Goal: Task Accomplishment & Management: Use online tool/utility

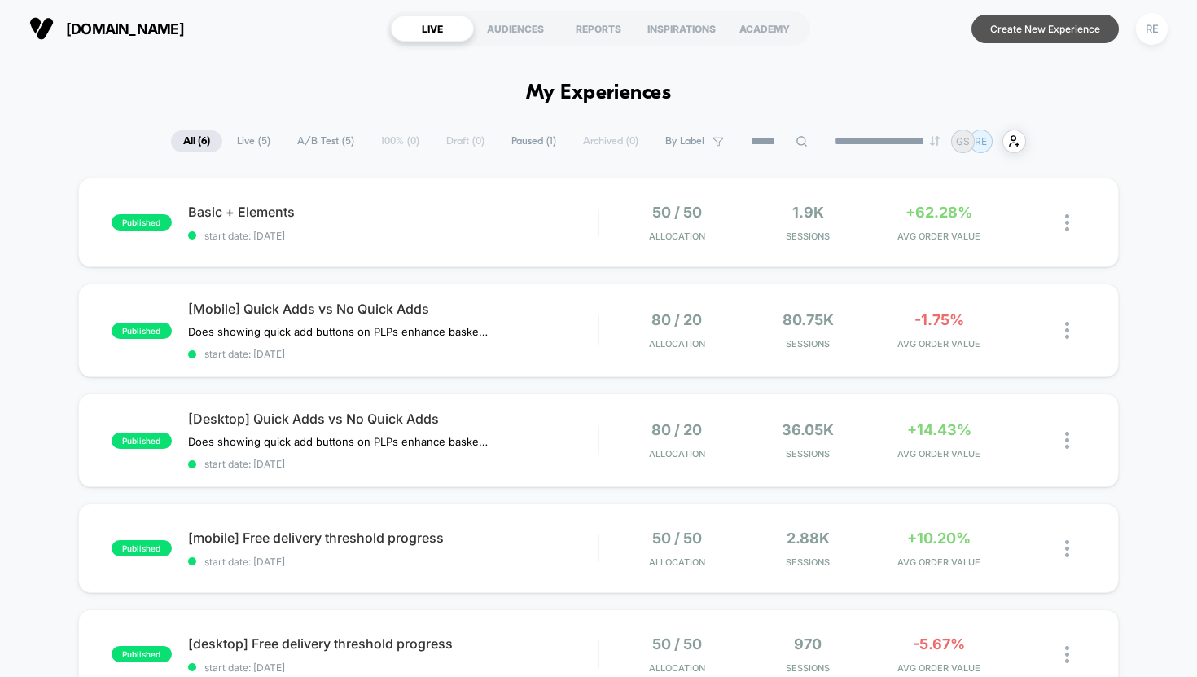
click at [1058, 27] on button "Create New Experience" at bounding box center [1045, 29] width 147 height 29
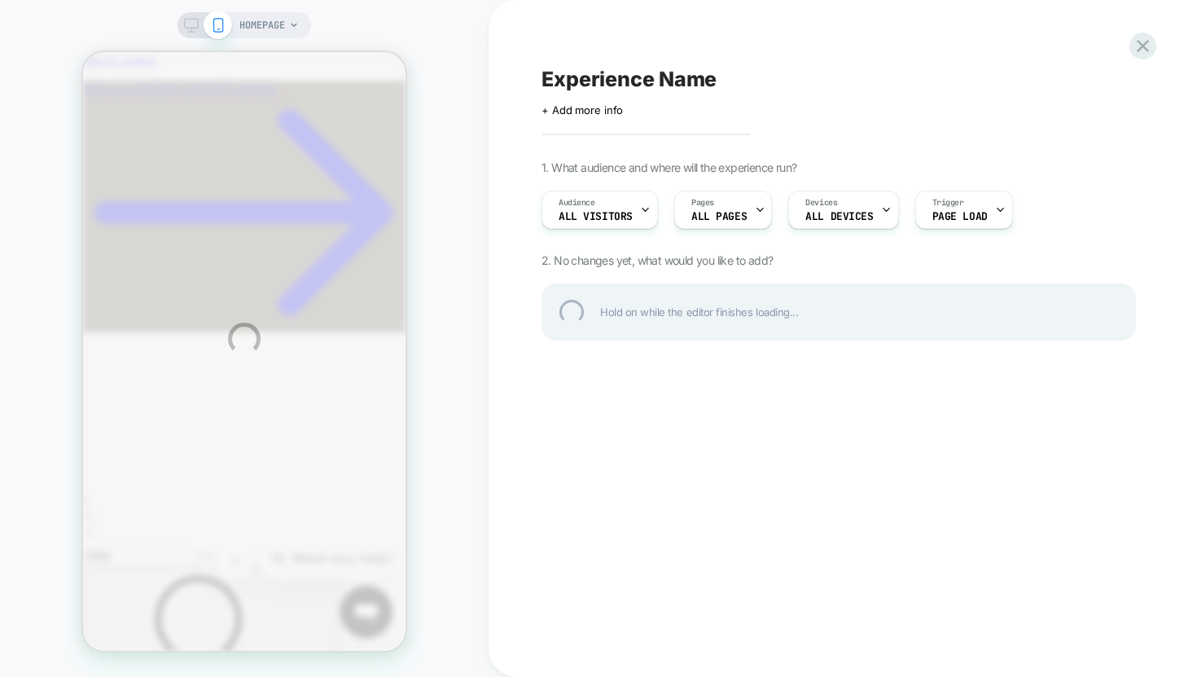
click at [665, 77] on div "Experience Name" at bounding box center [839, 79] width 594 height 24
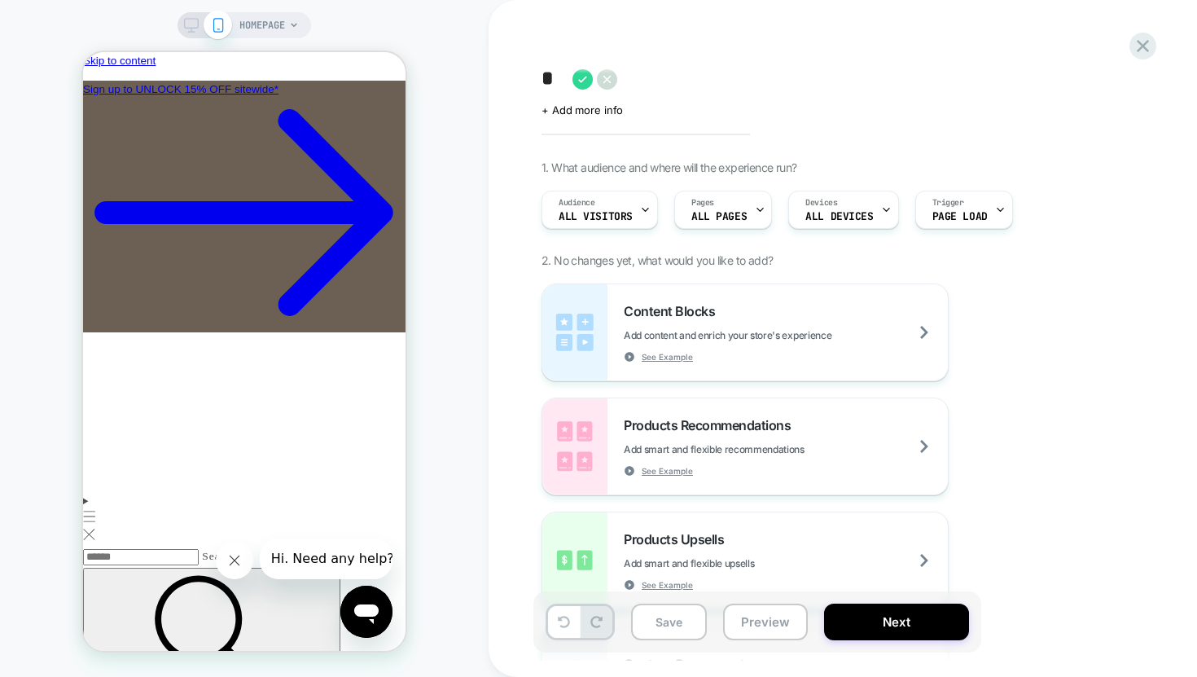
type textarea "*"
click at [557, 92] on div "Click to edit experience details + Add more info" at bounding box center [720, 103] width 357 height 25
click at [557, 81] on textarea "*" at bounding box center [570, 79] width 56 height 24
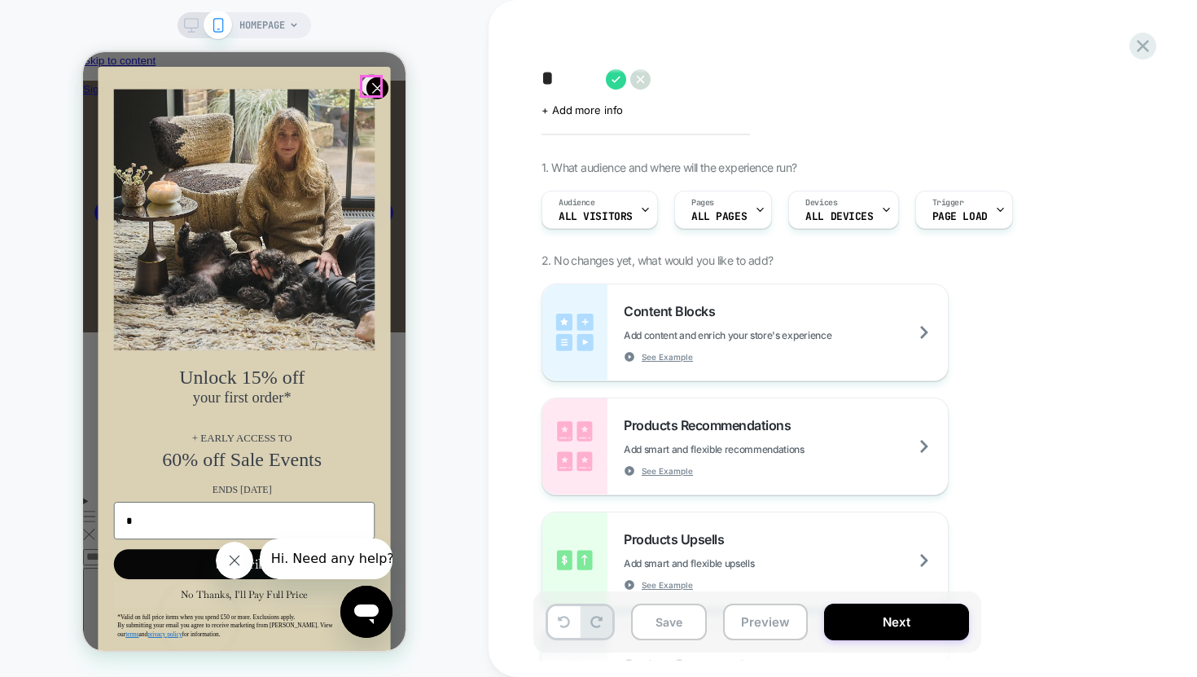
type input "*"
click at [367, 86] on circle "Close dialog" at bounding box center [377, 88] width 22 height 22
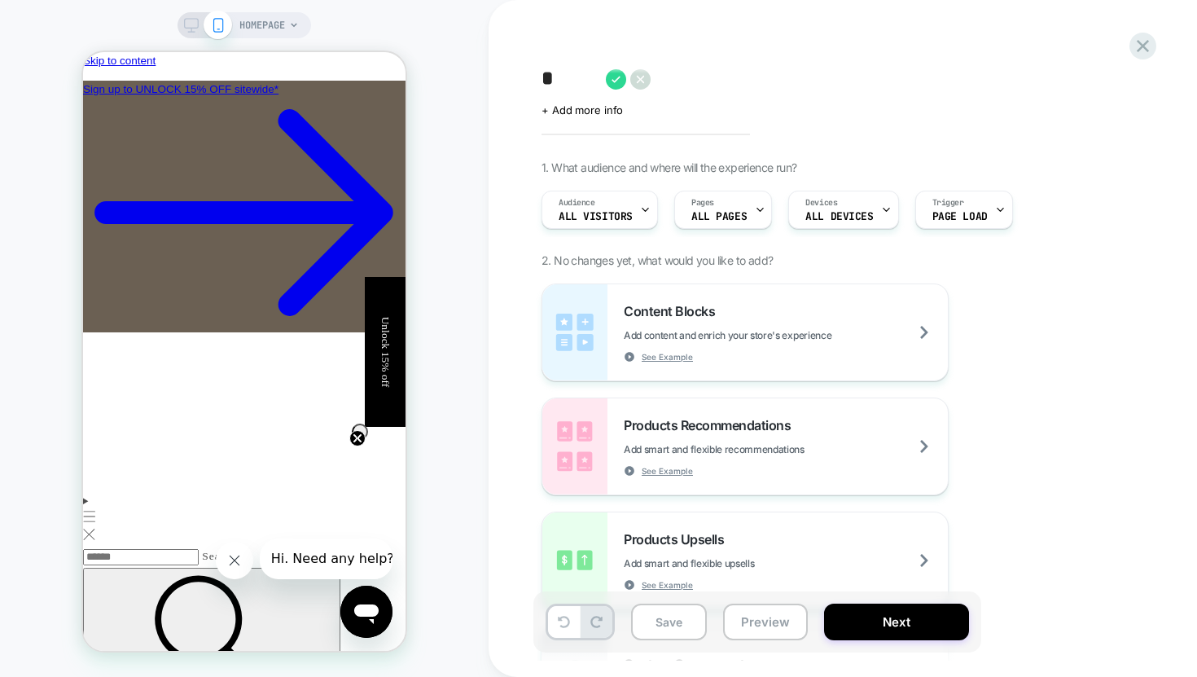
click at [552, 81] on textarea "*" at bounding box center [570, 79] width 56 height 24
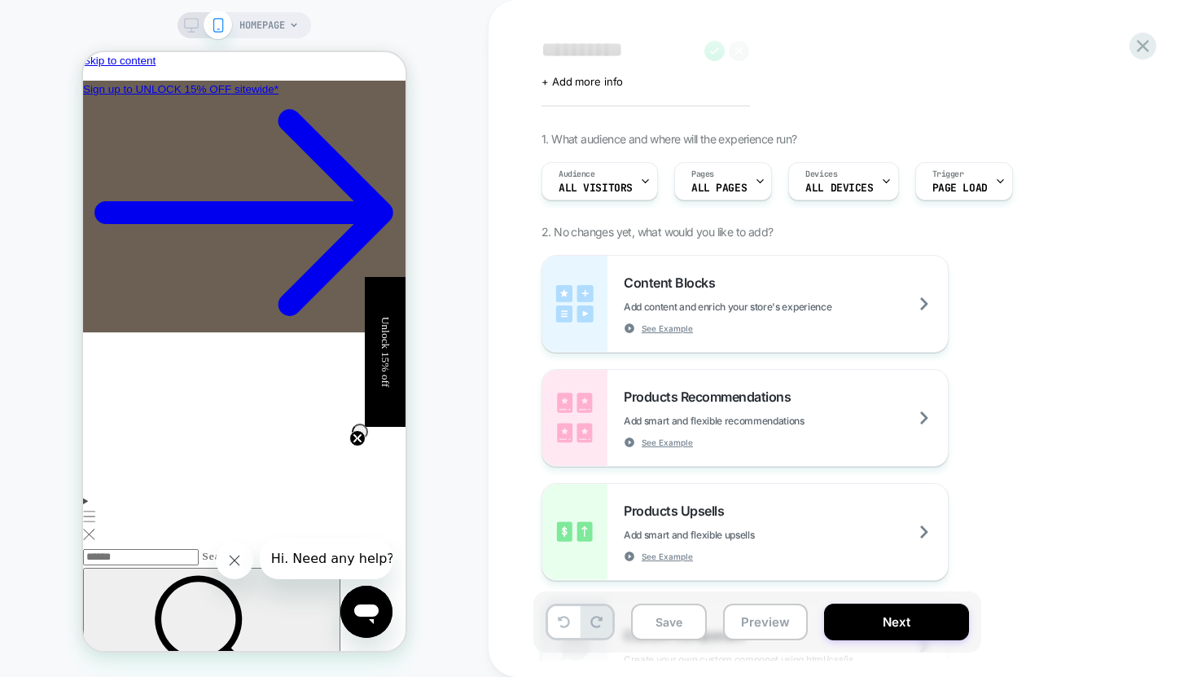
scroll to position [41, 0]
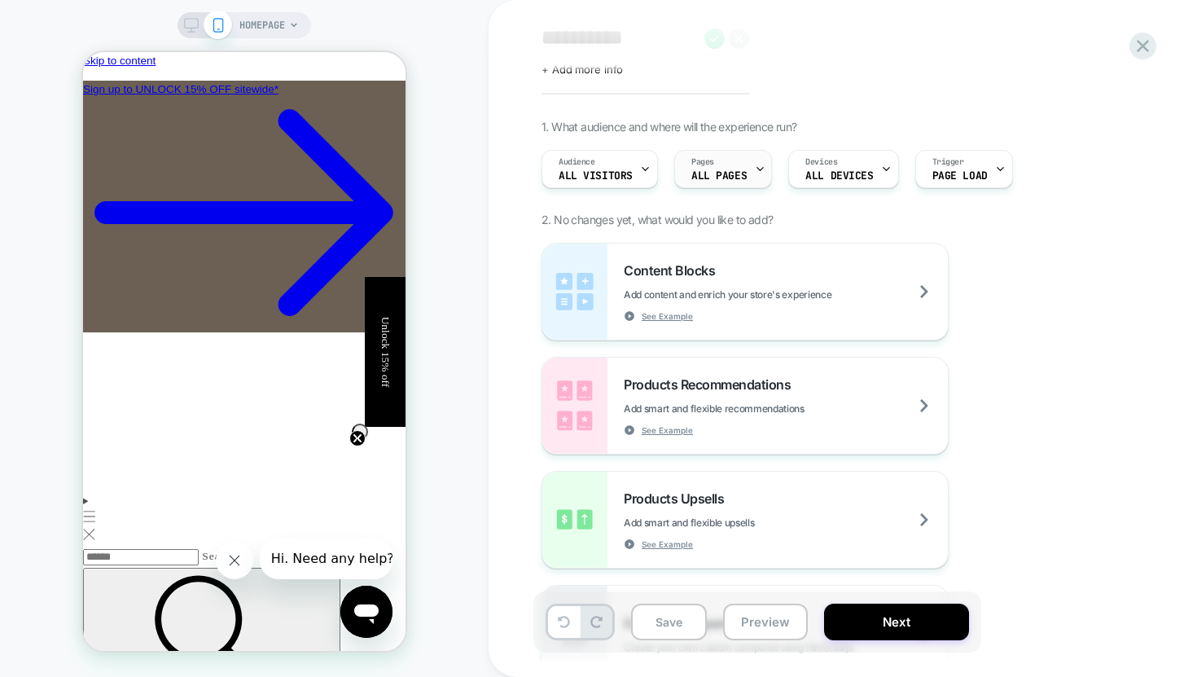
type textarea "**********"
click at [755, 169] on icon at bounding box center [760, 169] width 11 height 11
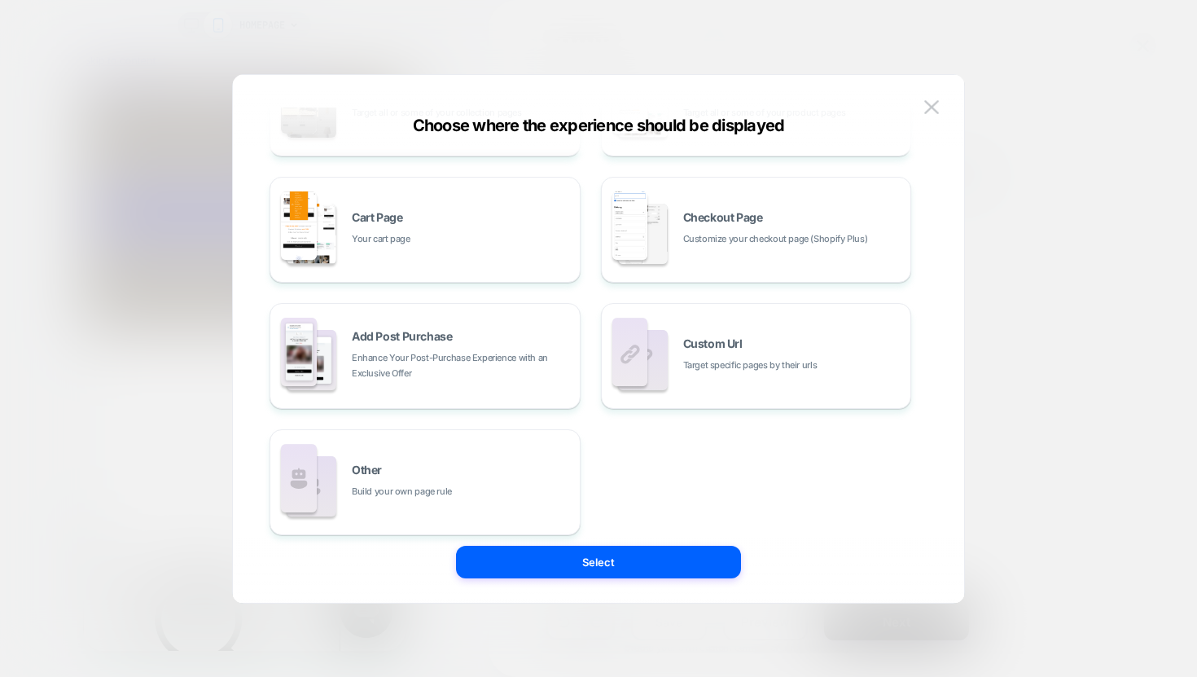
scroll to position [246, 0]
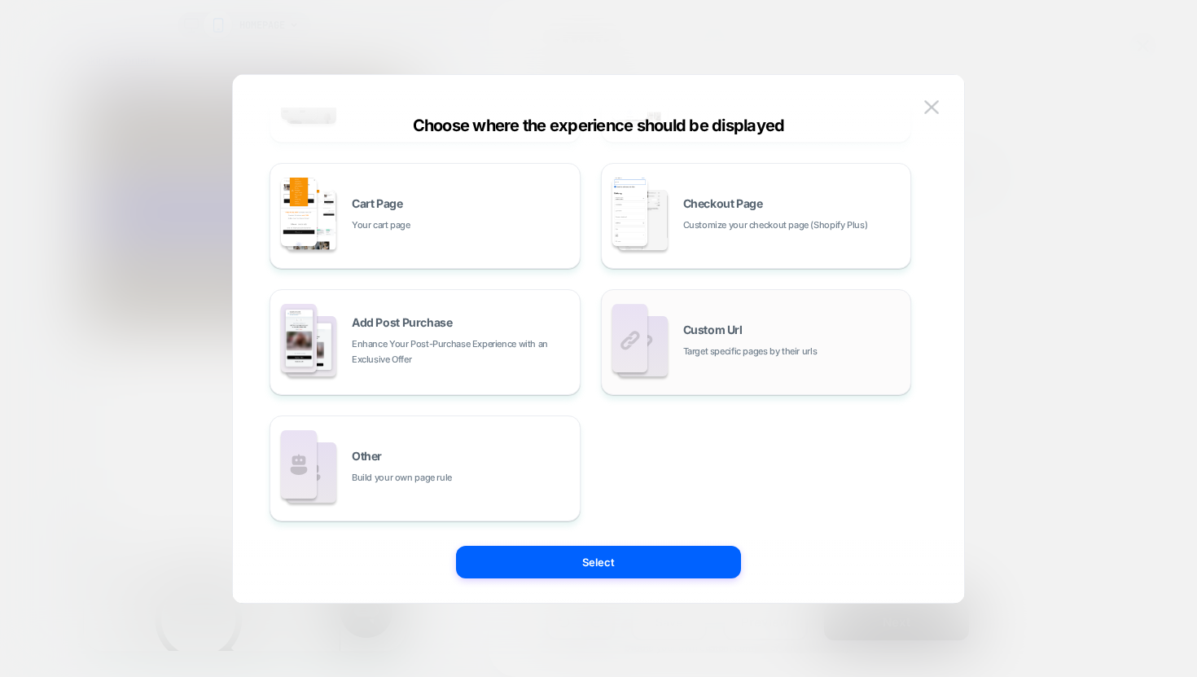
click at [727, 349] on span "Target specific pages by their urls" at bounding box center [750, 351] width 134 height 15
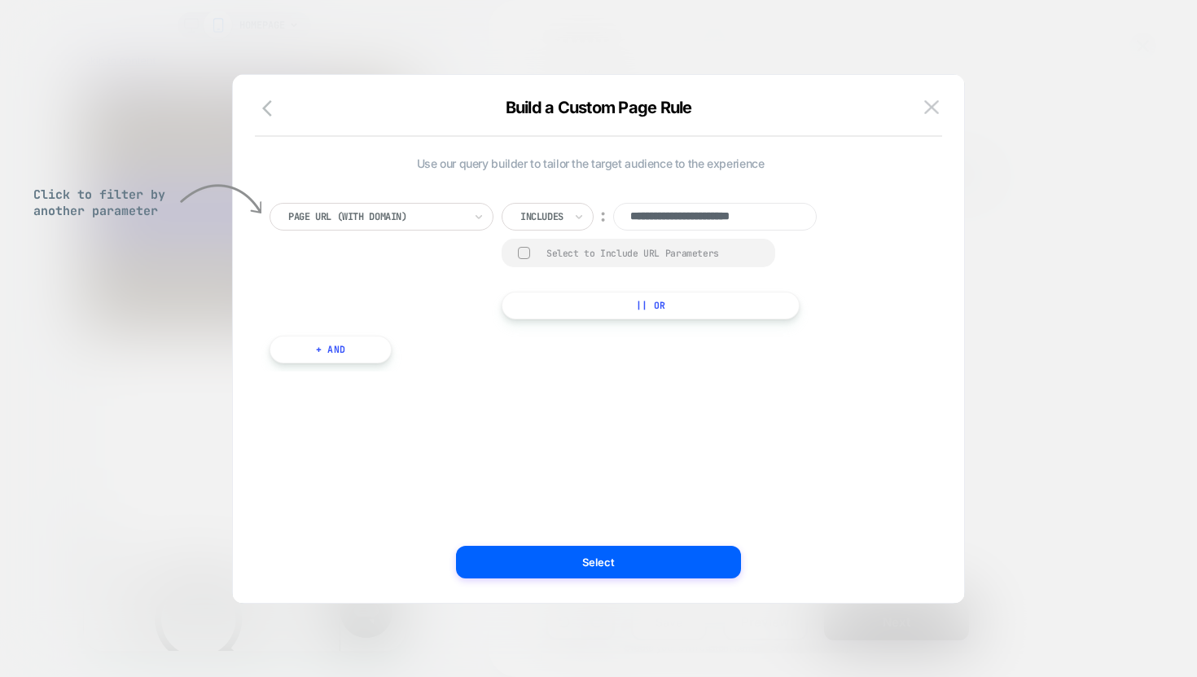
scroll to position [0, 0]
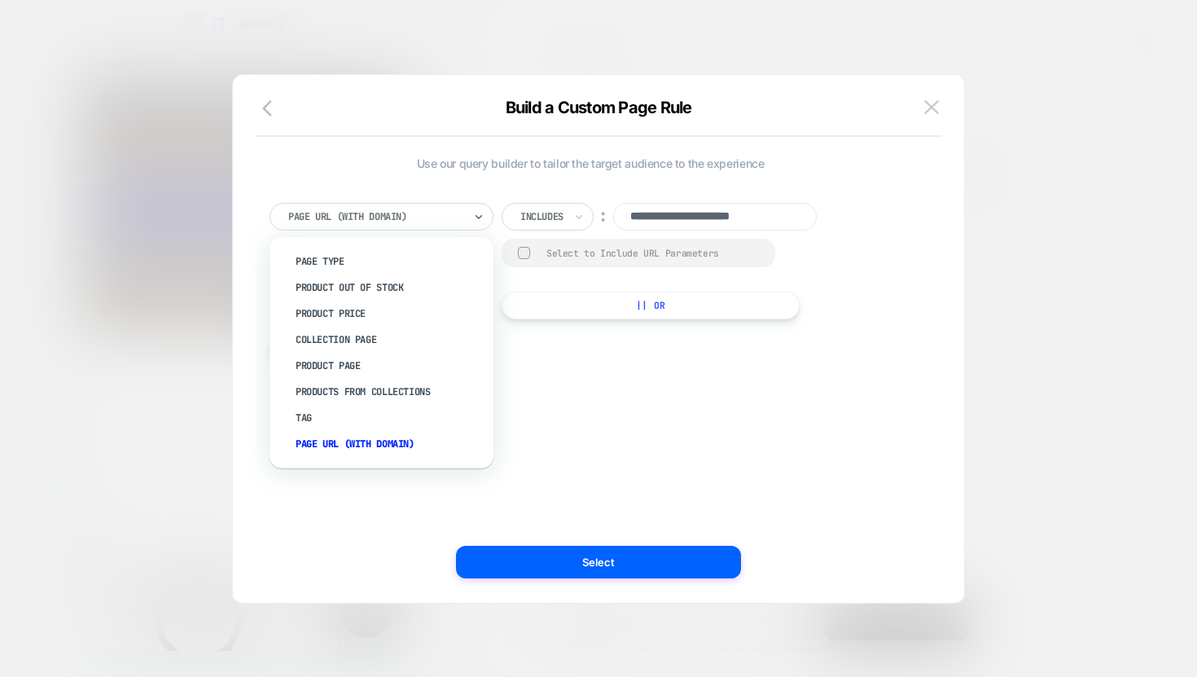
click at [353, 217] on div at bounding box center [375, 216] width 175 height 15
click at [378, 439] on div "Page Url (WITH DOMAIN)" at bounding box center [390, 444] width 208 height 26
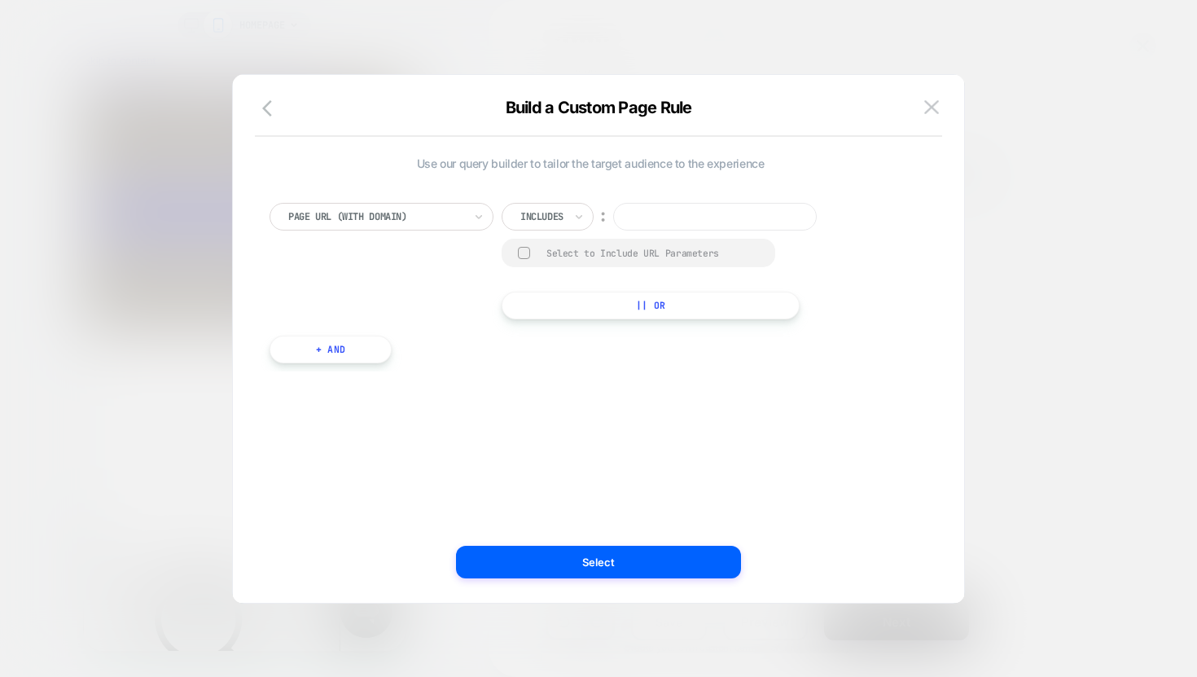
click at [652, 218] on input at bounding box center [715, 217] width 204 height 28
paste input "**********"
type input "**********"
click at [862, 276] on div "**********" at bounding box center [591, 261] width 642 height 116
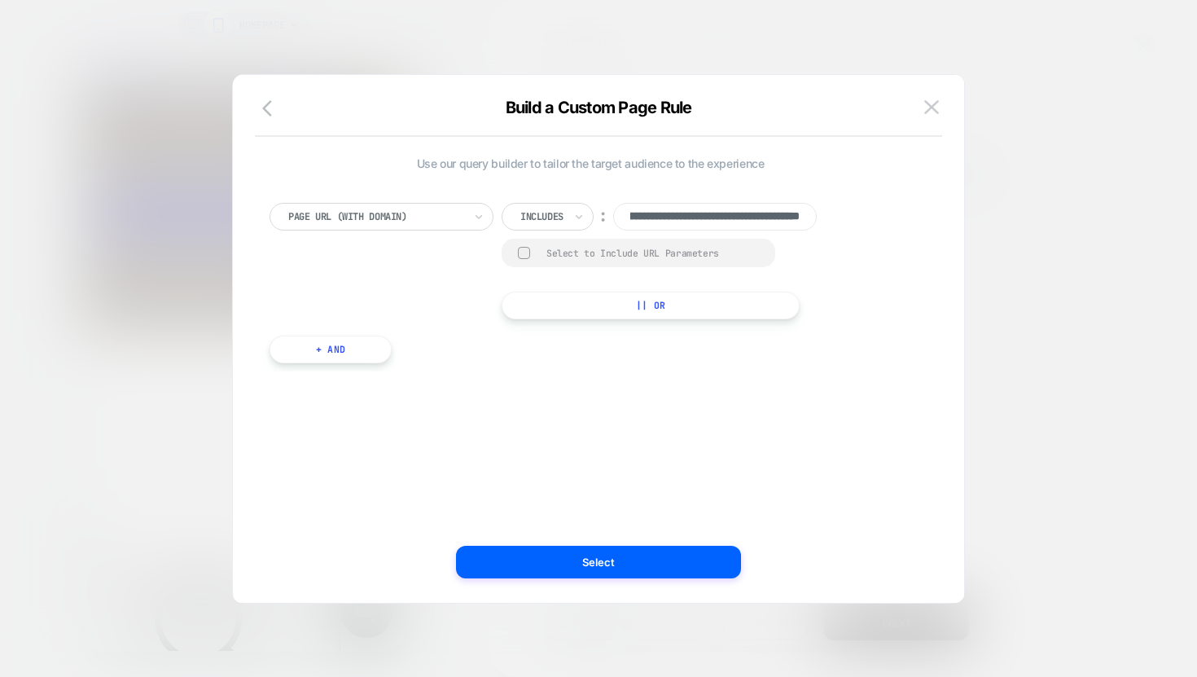
scroll to position [0, 0]
click at [580, 220] on icon at bounding box center [578, 216] width 11 height 16
click at [561, 366] on div "Matches" at bounding box center [571, 366] width 106 height 26
click at [852, 293] on div "**********" at bounding box center [591, 261] width 642 height 116
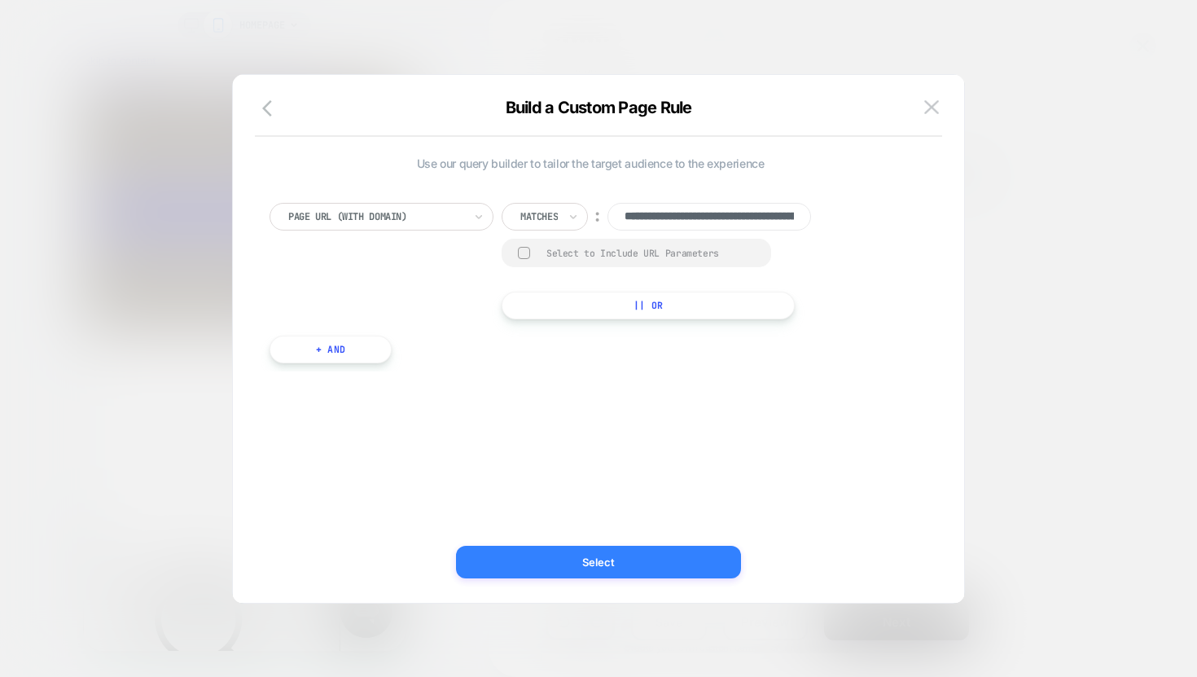
click at [593, 559] on button "Select" at bounding box center [598, 562] width 285 height 33
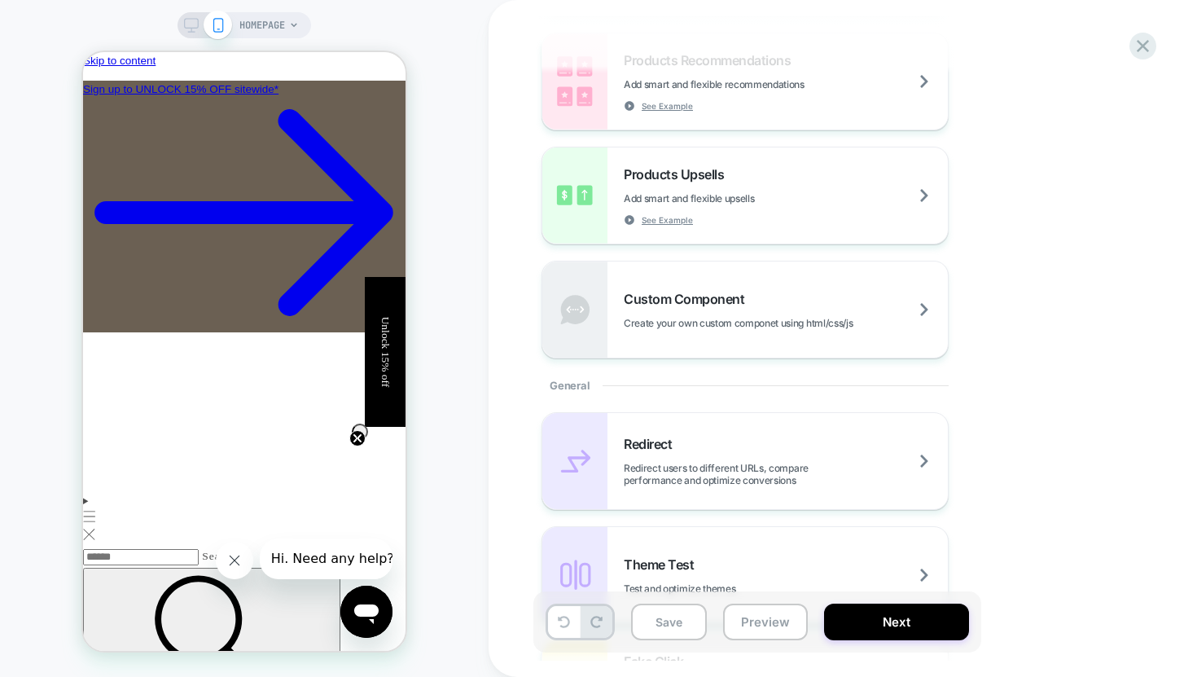
scroll to position [378, 0]
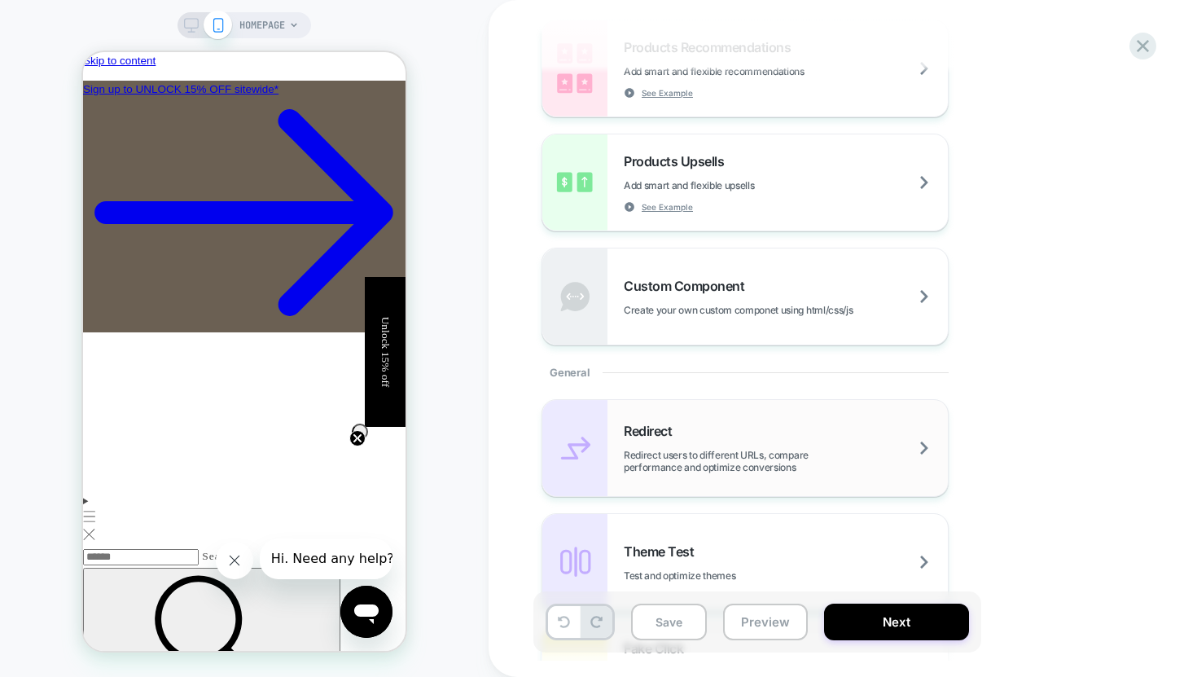
click at [923, 445] on div "Redirect Redirect users to different URLs, compare performance and optimize con…" at bounding box center [786, 448] width 324 height 50
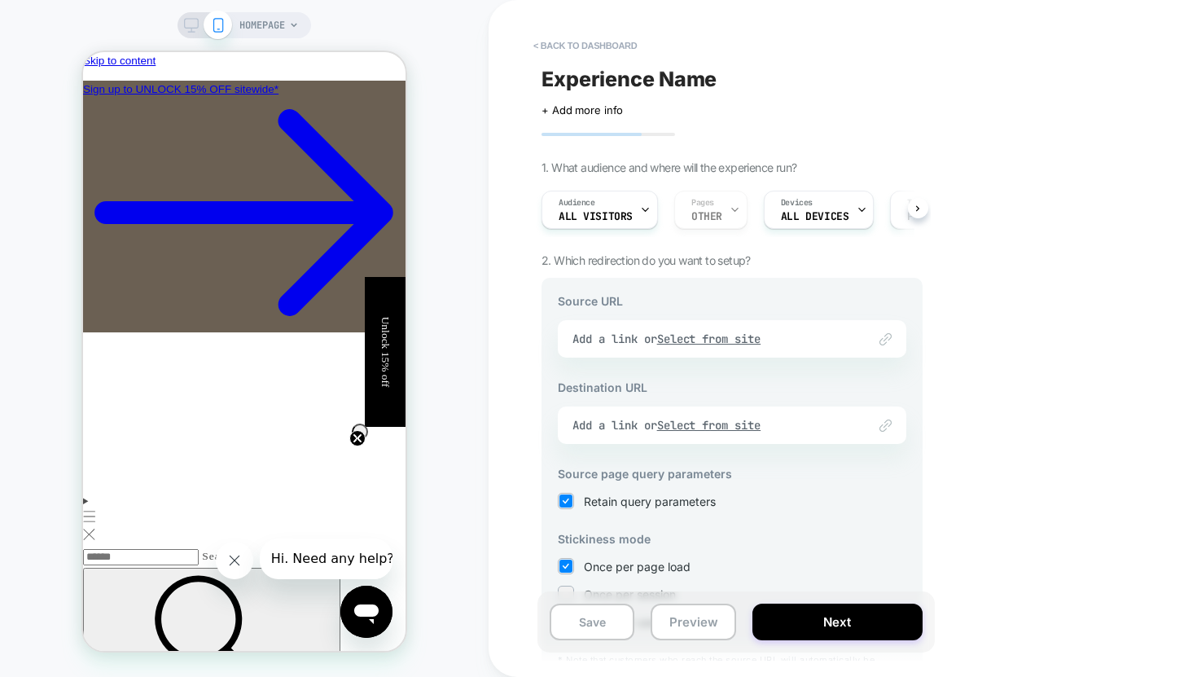
click at [605, 343] on div "Link to Add a link or Select from site" at bounding box center [732, 338] width 349 height 37
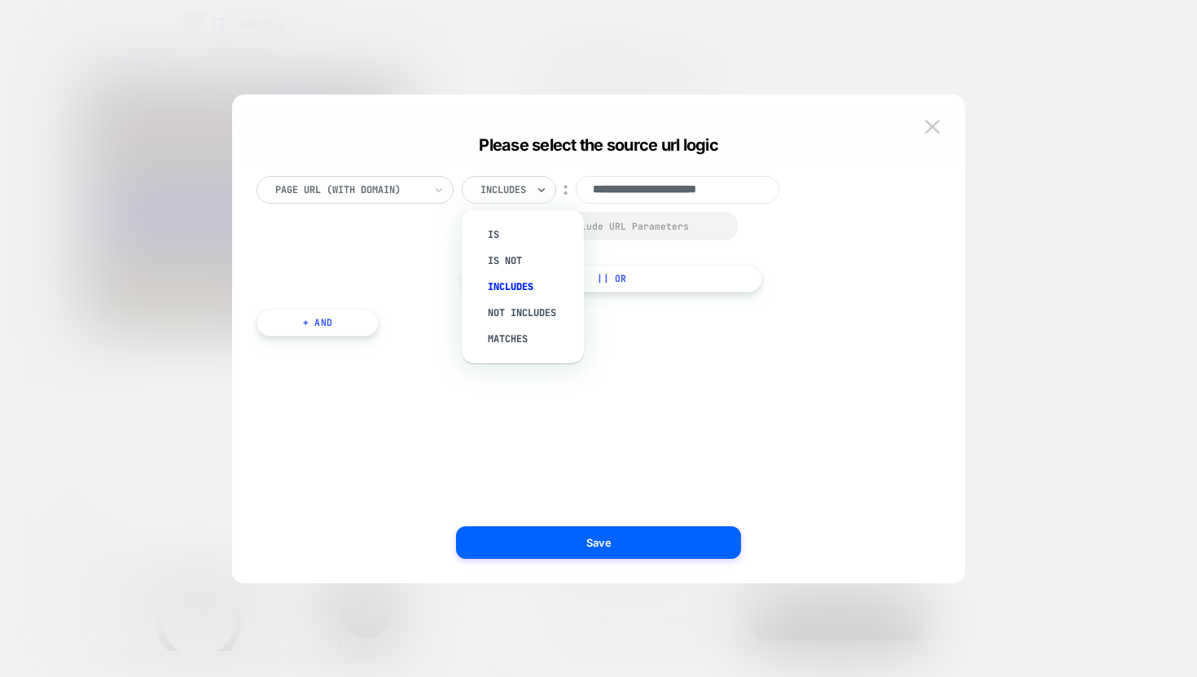
scroll to position [0, 0]
click at [526, 192] on div at bounding box center [503, 189] width 46 height 15
click at [518, 338] on div "Matches" at bounding box center [531, 339] width 106 height 26
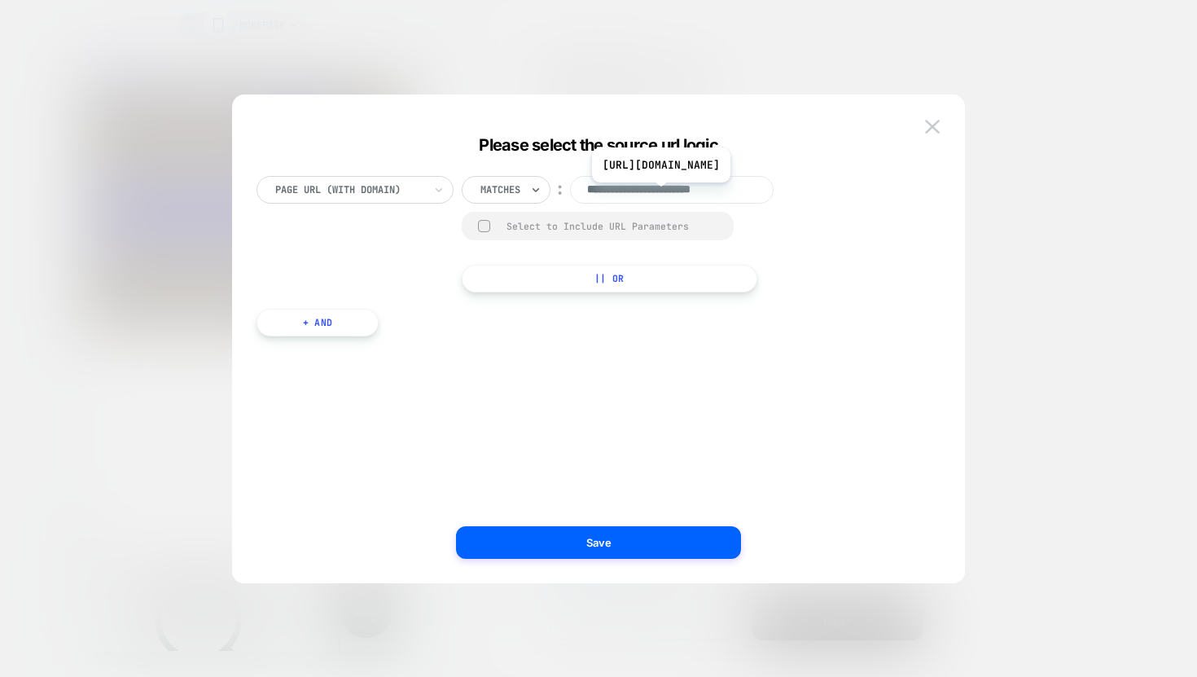
click at [682, 195] on input "**********" at bounding box center [672, 190] width 204 height 28
paste input "**********"
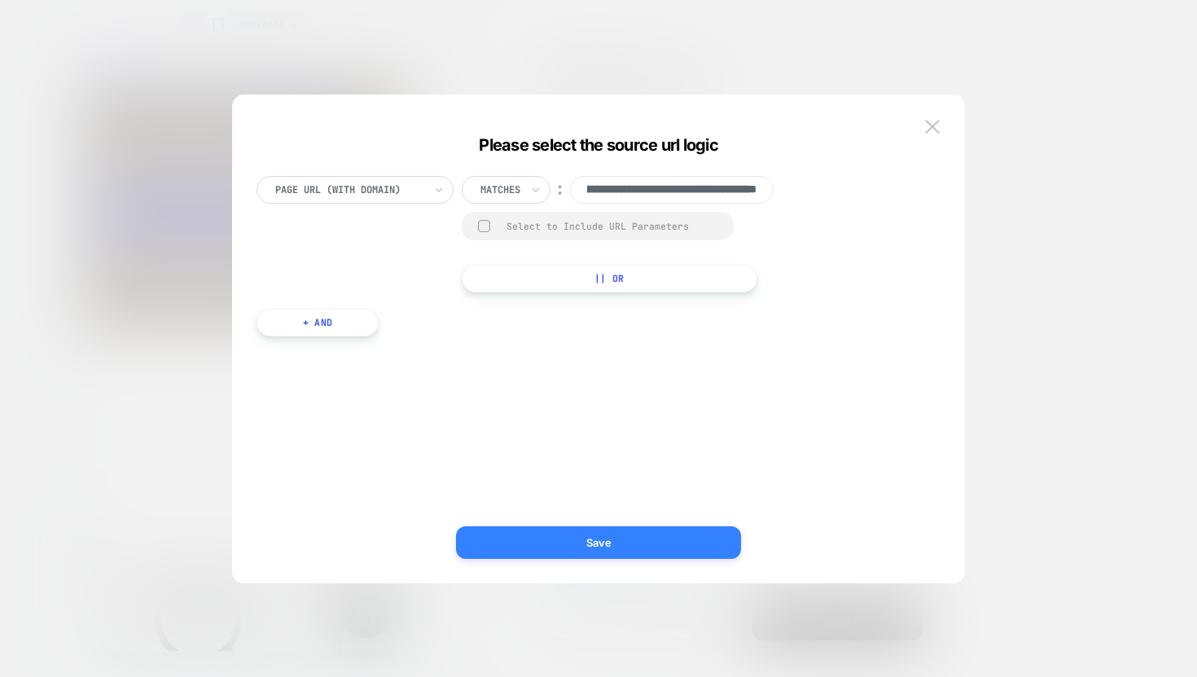
type input "**********"
click at [593, 538] on button "Save" at bounding box center [598, 542] width 285 height 33
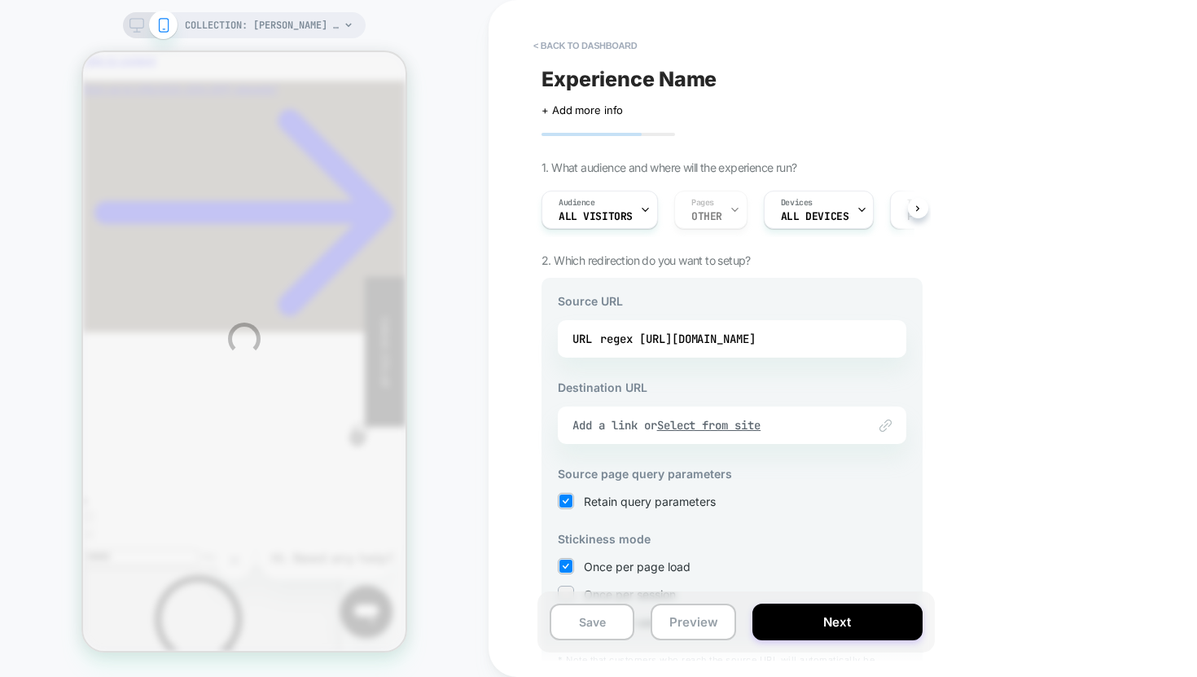
click at [616, 428] on div "COLLECTION: [PERSON_NAME]... (Category) COLLECTION: Abi Adores... (Category) < …" at bounding box center [598, 338] width 1197 height 677
click at [662, 422] on div "COLLECTION: [PERSON_NAME]... (Category) COLLECTION: Abi Adores... (Category) < …" at bounding box center [598, 338] width 1197 height 677
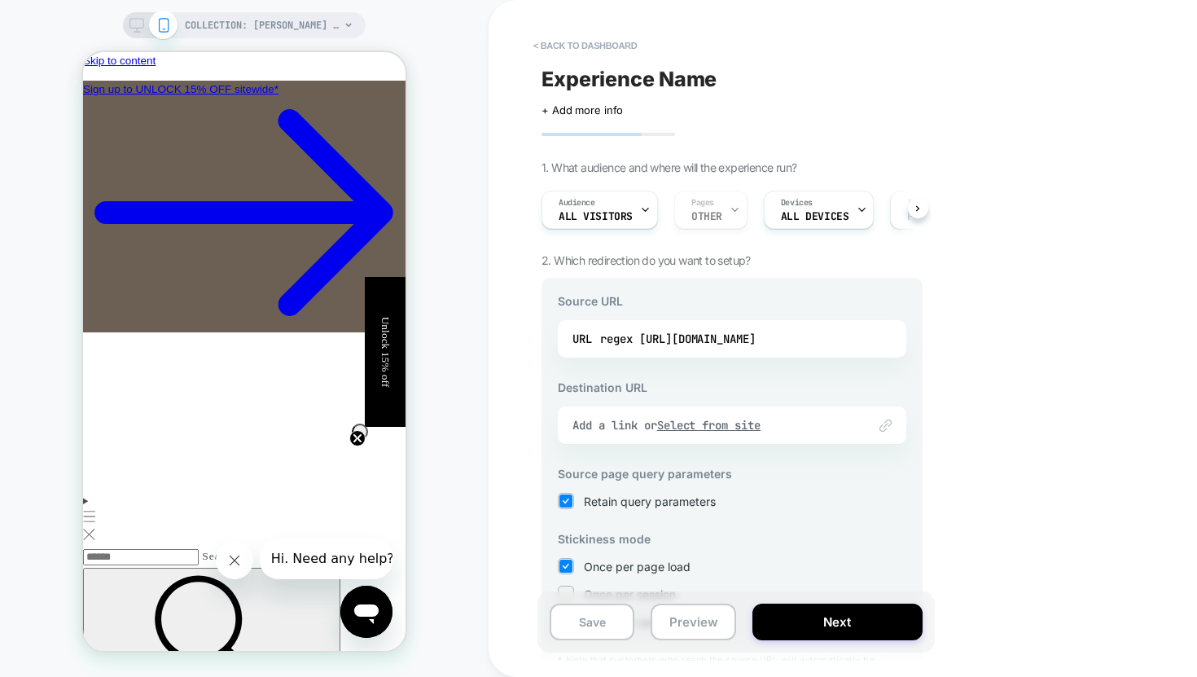
scroll to position [0, 845]
click at [620, 432] on div "Link to Add a link or Select from site" at bounding box center [732, 424] width 349 height 37
click at [632, 425] on div "Add a link or Select from site" at bounding box center [712, 425] width 279 height 15
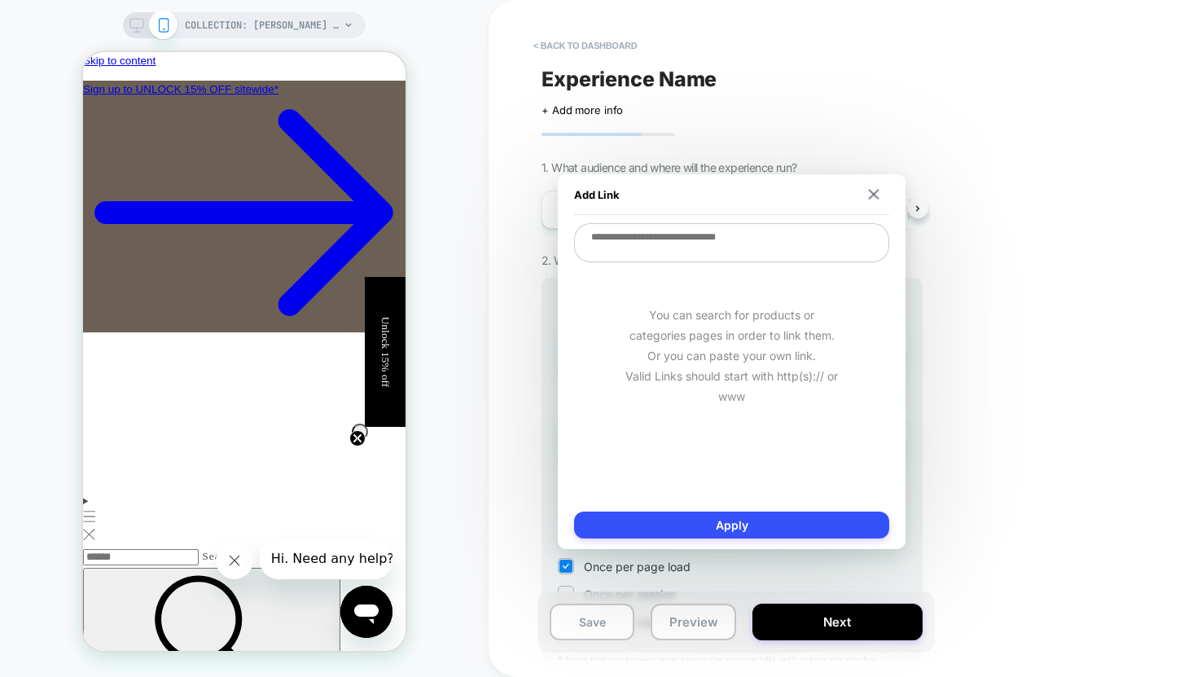
scroll to position [0, 289]
click at [704, 245] on textarea at bounding box center [731, 242] width 315 height 39
paste textarea "**********"
type textarea "*"
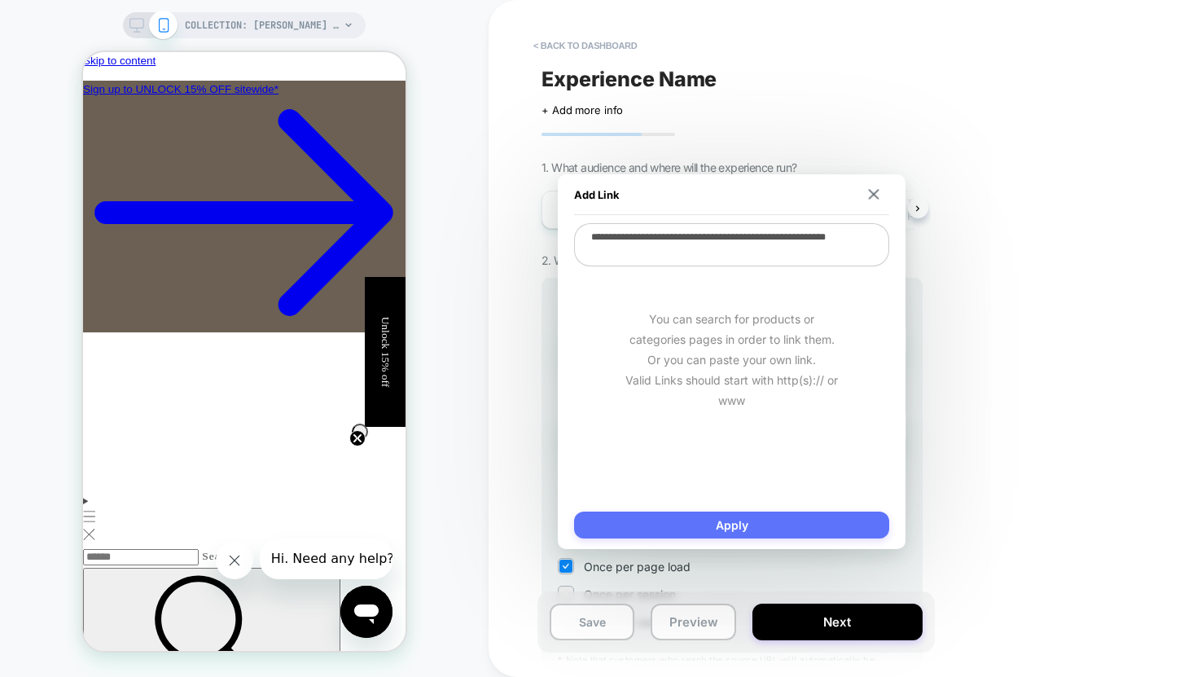
type textarea "**********"
click at [704, 526] on button "Apply" at bounding box center [731, 524] width 315 height 27
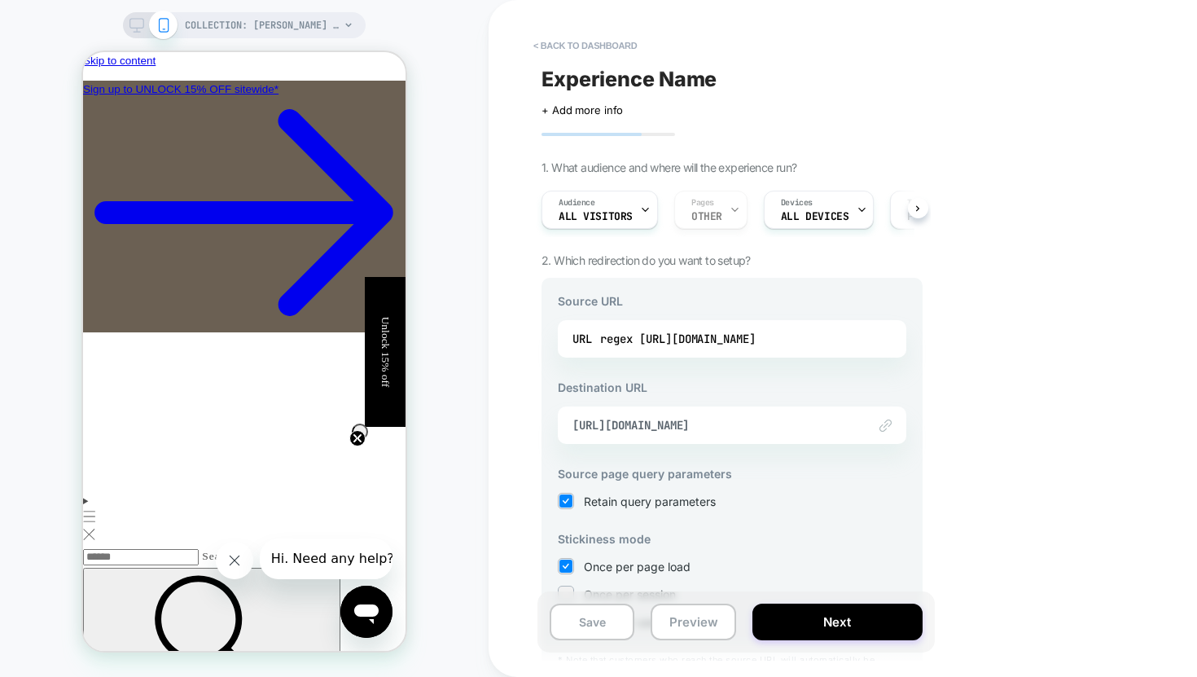
scroll to position [0, 845]
click at [998, 472] on div "< back to dashboard Experience Name Click to edit experience details + Add more…" at bounding box center [847, 338] width 717 height 677
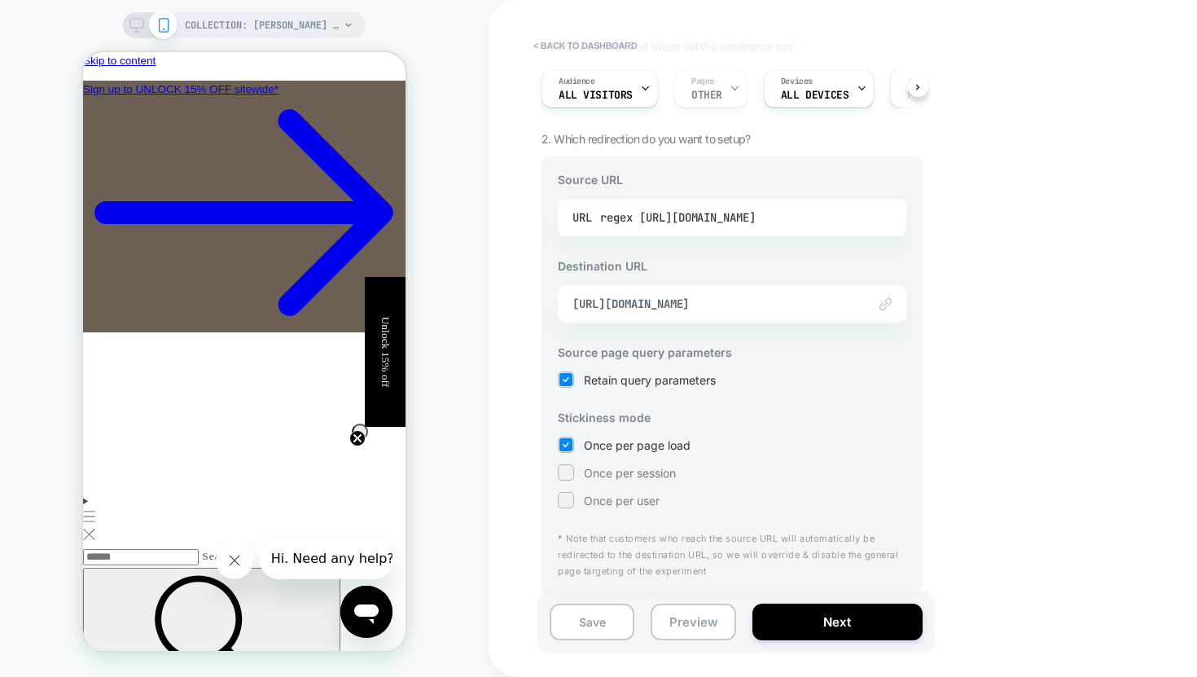
scroll to position [0, 289]
click at [692, 218] on div "regex [URL][DOMAIN_NAME]" at bounding box center [678, 217] width 156 height 24
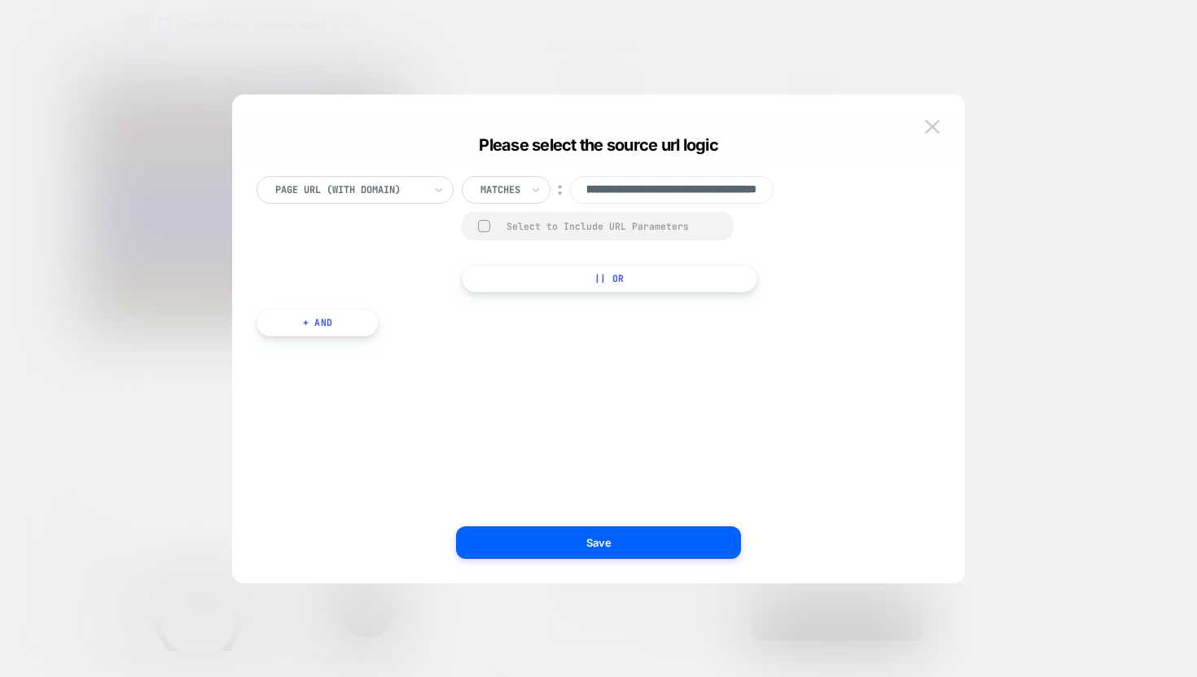
scroll to position [0, 0]
click at [933, 132] on img at bounding box center [932, 127] width 15 height 14
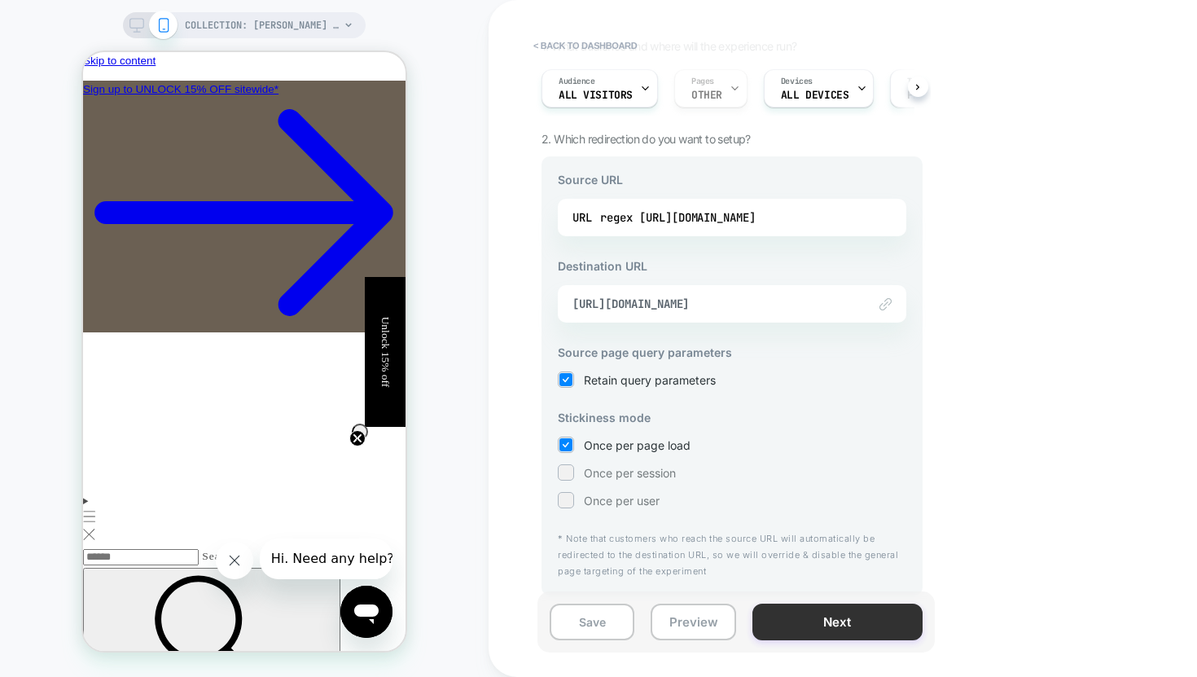
click at [825, 623] on button "Next" at bounding box center [837, 621] width 170 height 37
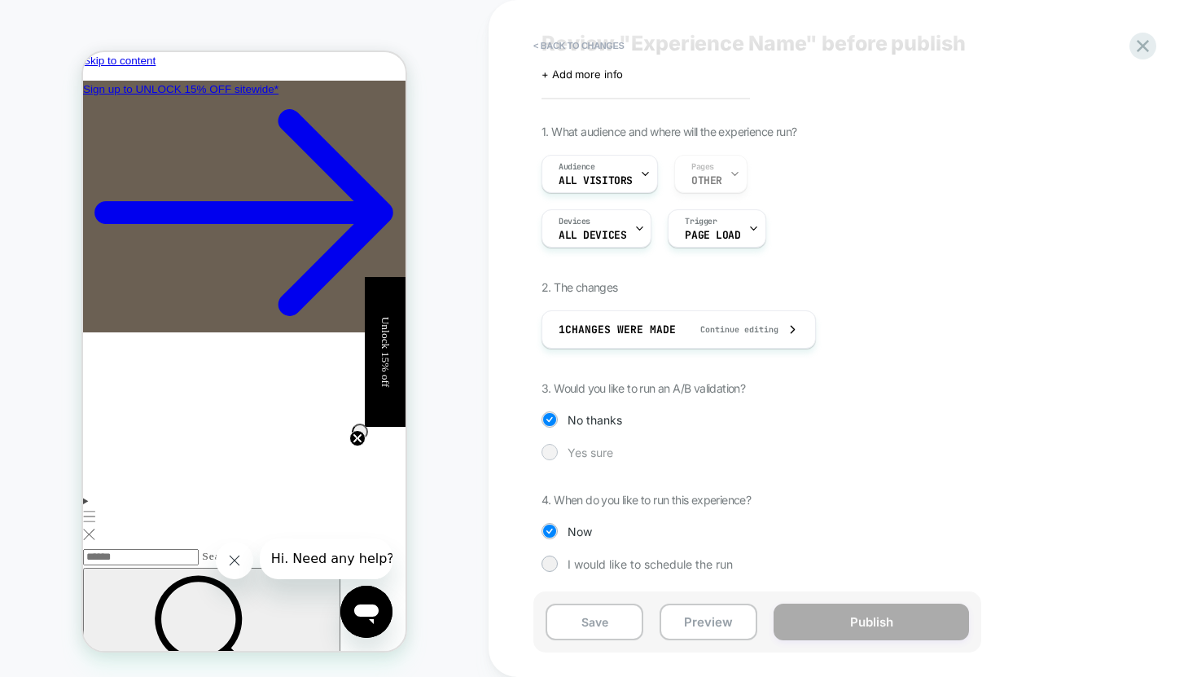
click at [555, 451] on div at bounding box center [549, 451] width 12 height 12
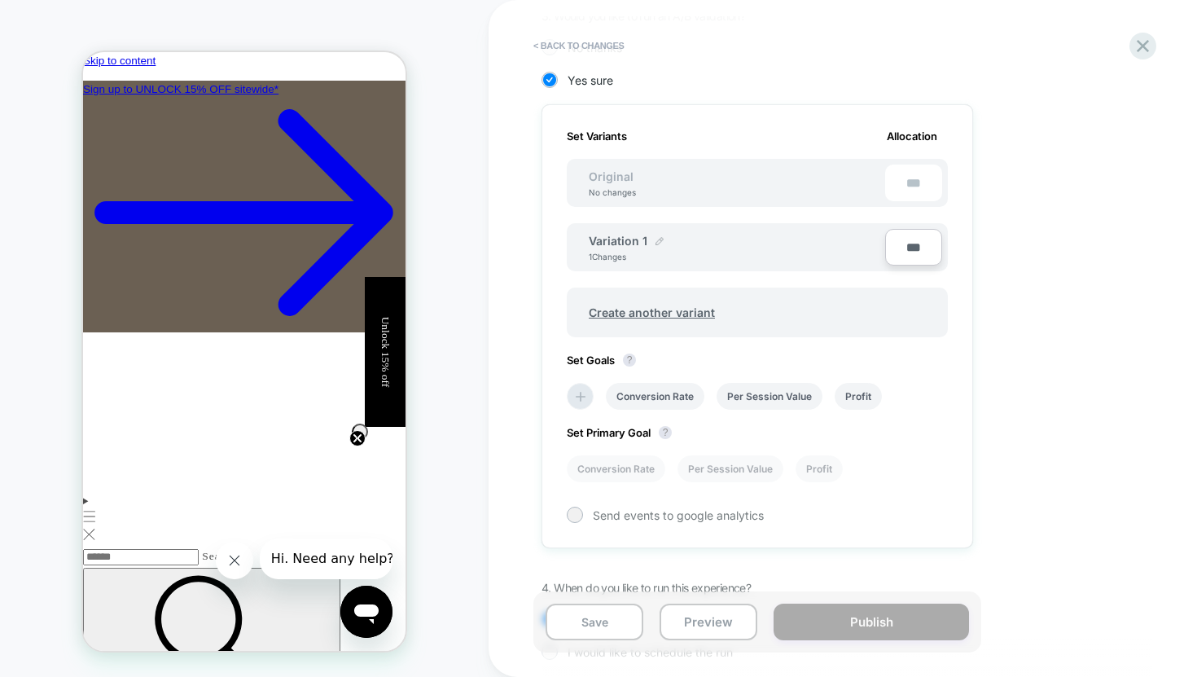
click at [656, 240] on img at bounding box center [660, 241] width 8 height 8
click at [629, 246] on input "**********" at bounding box center [648, 249] width 118 height 32
type input "*"
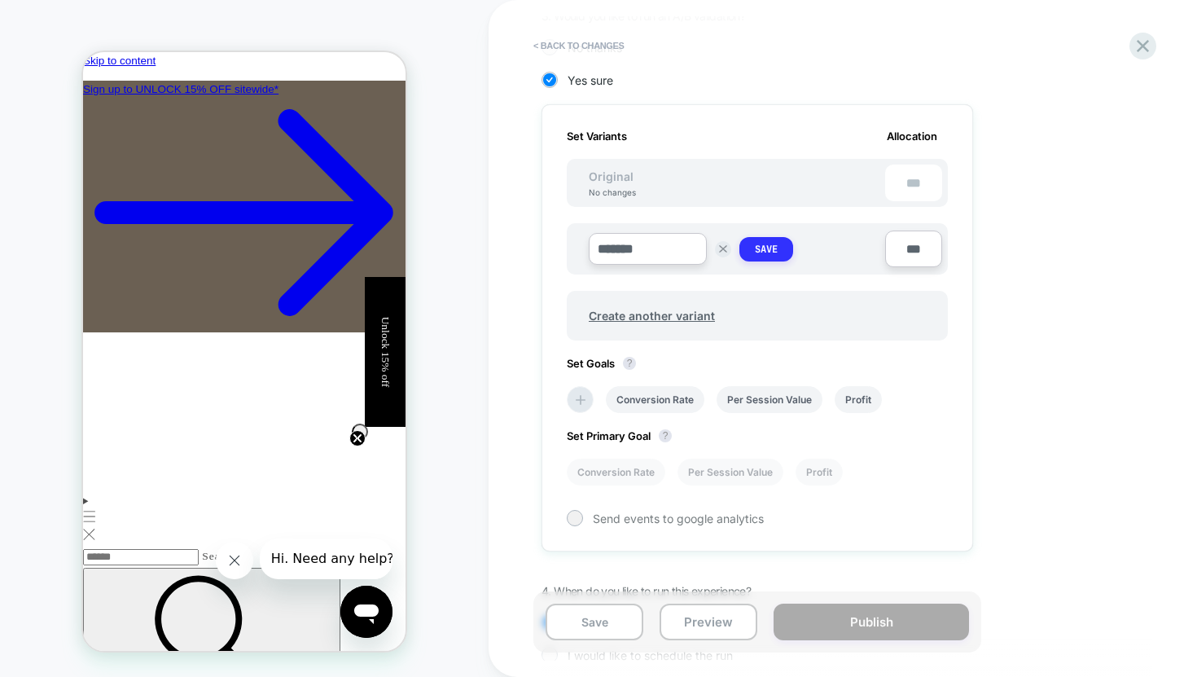
type input "*******"
click at [774, 253] on strong "Save" at bounding box center [766, 249] width 23 height 13
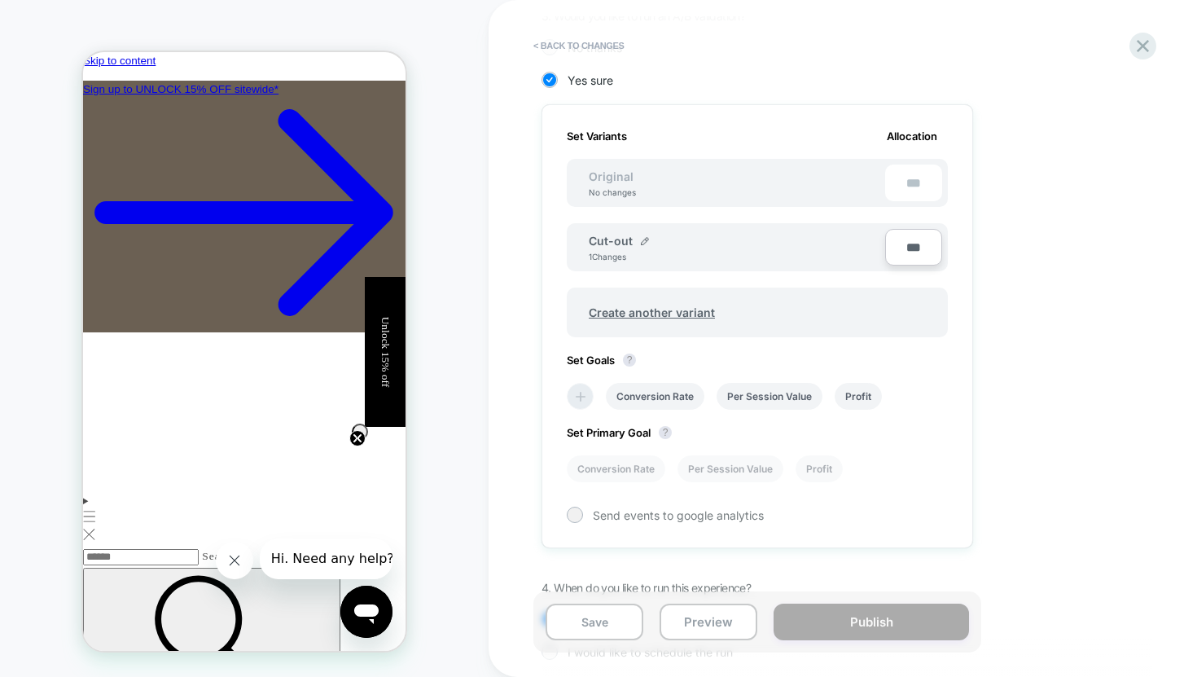
click at [579, 397] on icon at bounding box center [581, 397] width 10 height 10
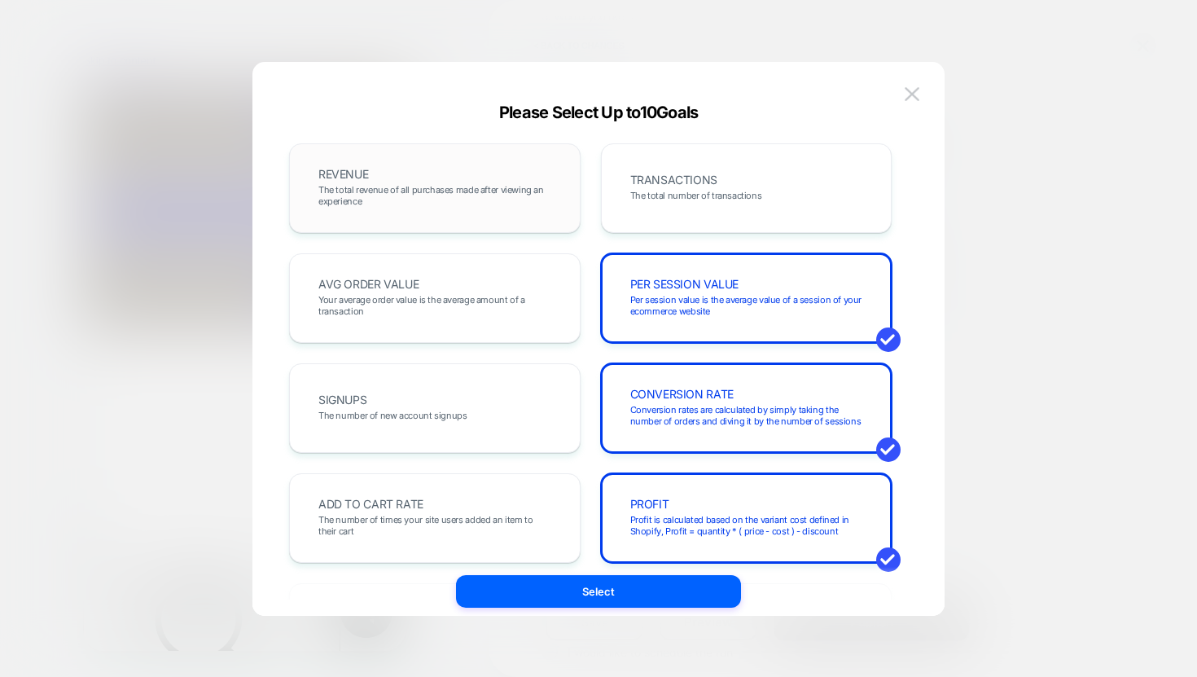
click at [396, 192] on span "The total revenue of all purchases made after viewing an experience" at bounding box center [434, 195] width 233 height 23
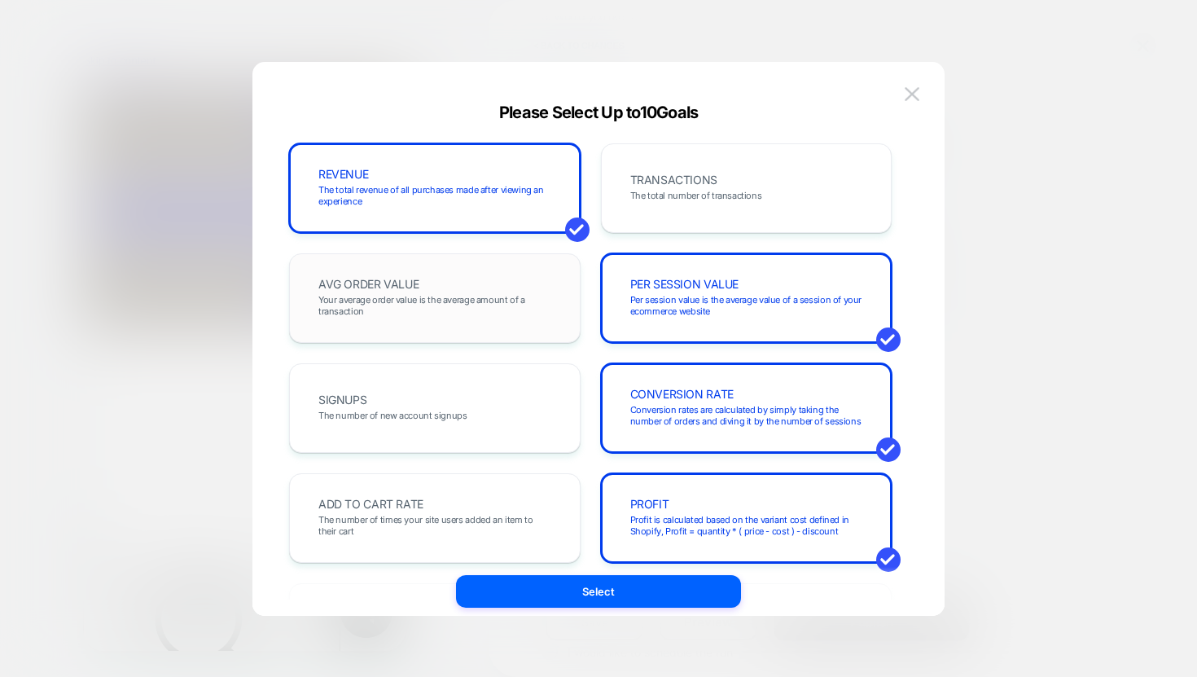
click at [423, 282] on div "AVG ORDER VALUE Your average order value is the average amount of a transaction" at bounding box center [434, 297] width 257 height 55
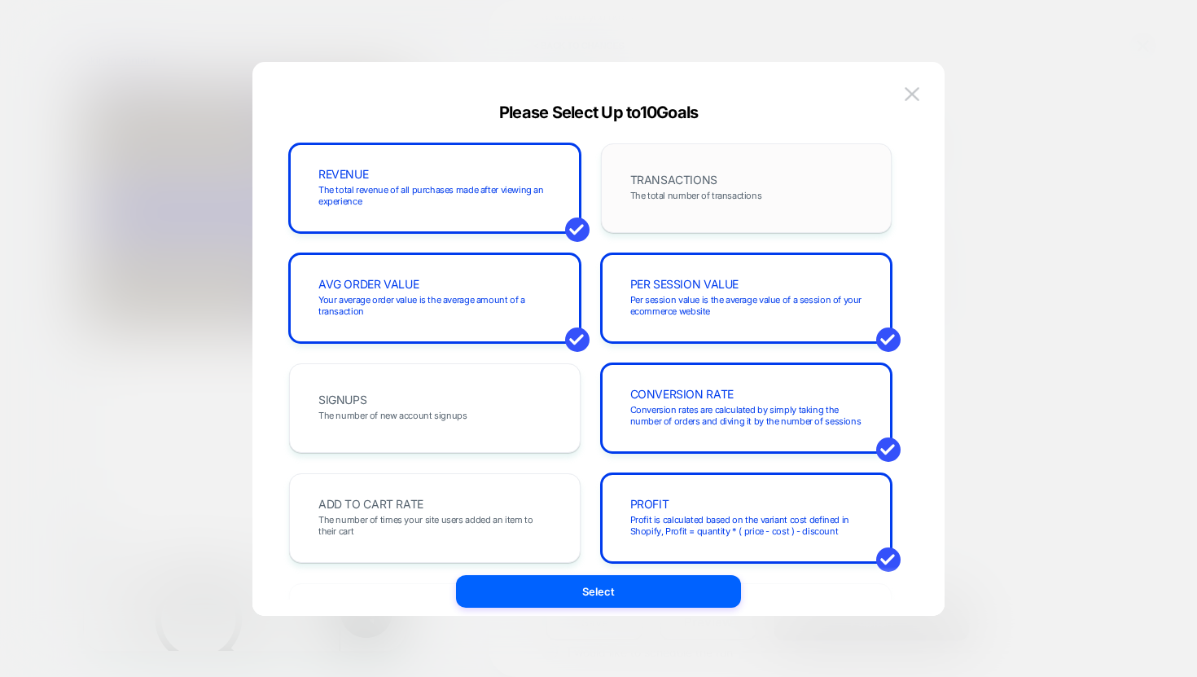
click at [647, 163] on div "TRANSACTIONS The total number of transactions" at bounding box center [746, 187] width 257 height 55
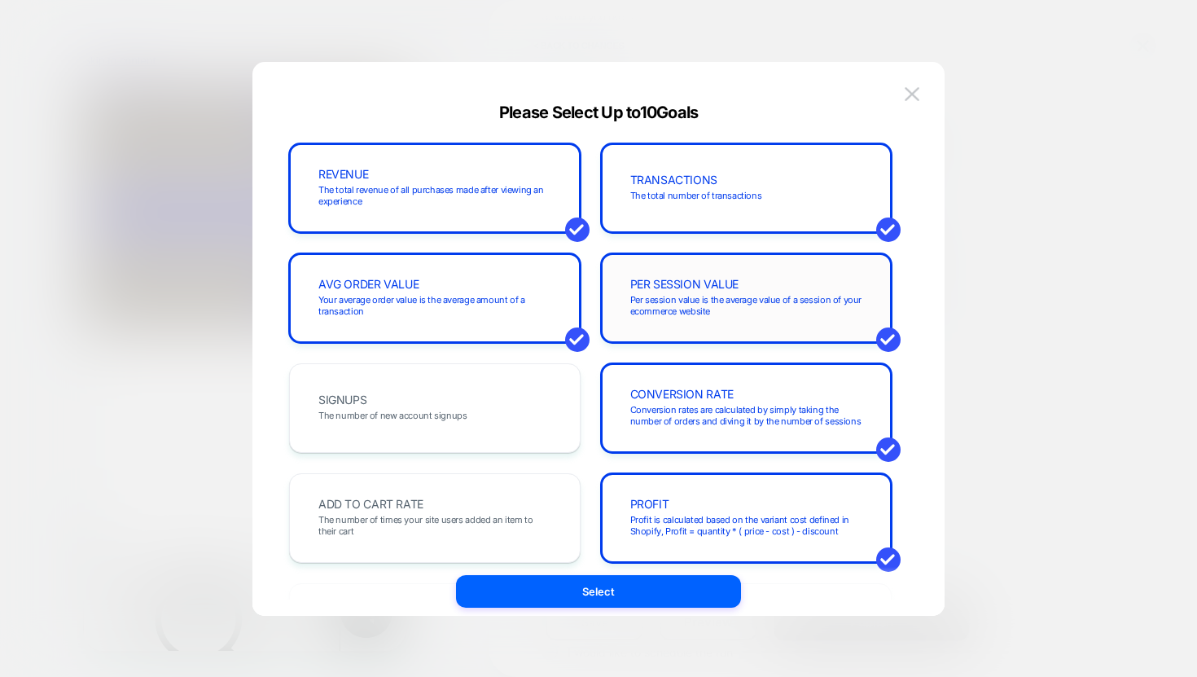
click at [695, 298] on span "Per session value is the average value of a session of your ecommerce website" at bounding box center [746, 305] width 233 height 23
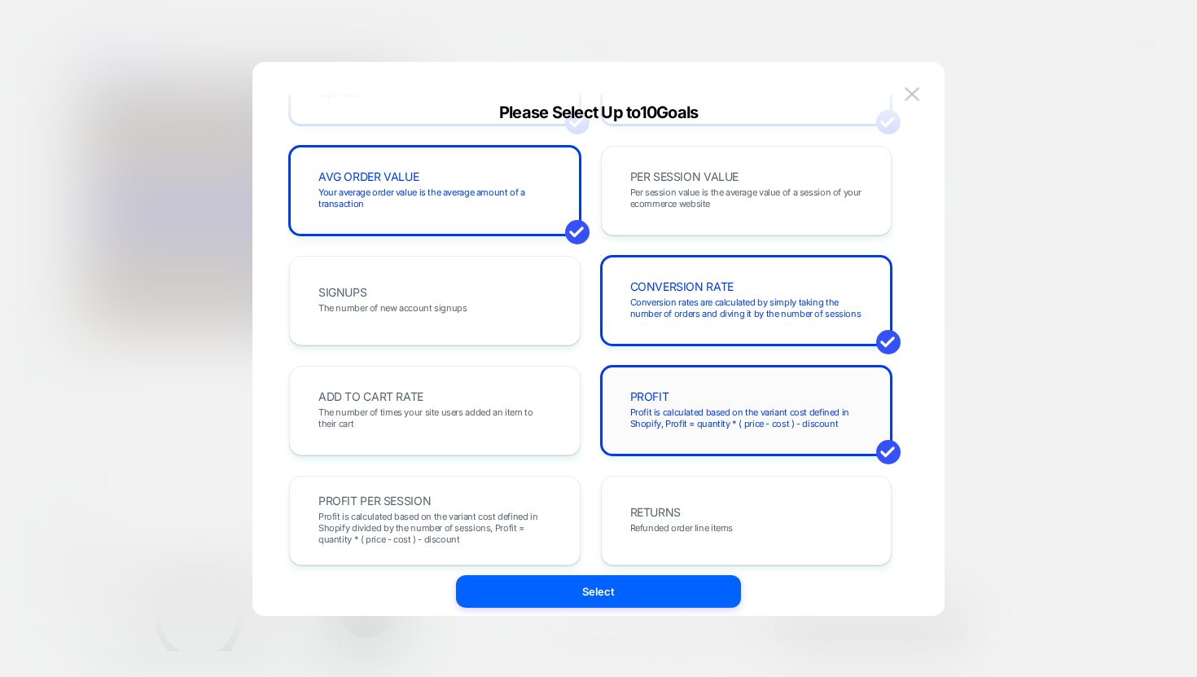
click at [656, 411] on span "Profit is calculated based on the variant cost defined in Shopify, Profit = qua…" at bounding box center [746, 417] width 233 height 23
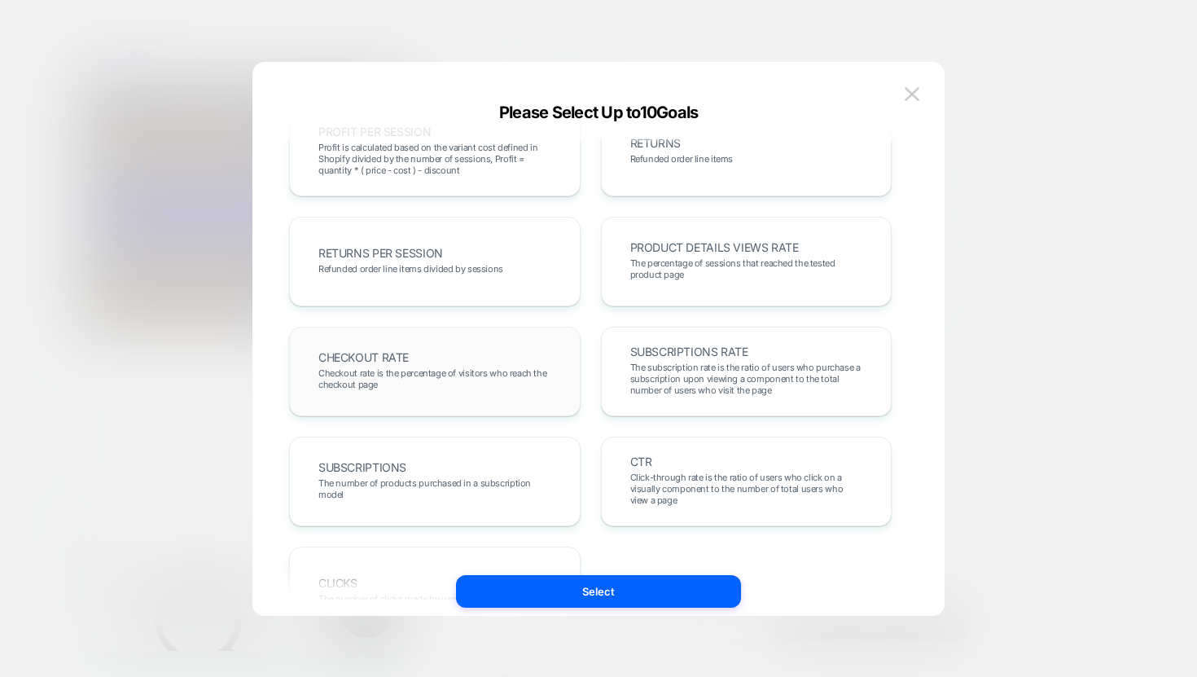
click at [522, 382] on span "Checkout rate is the percentage of visitors who reach the checkout page" at bounding box center [434, 378] width 233 height 23
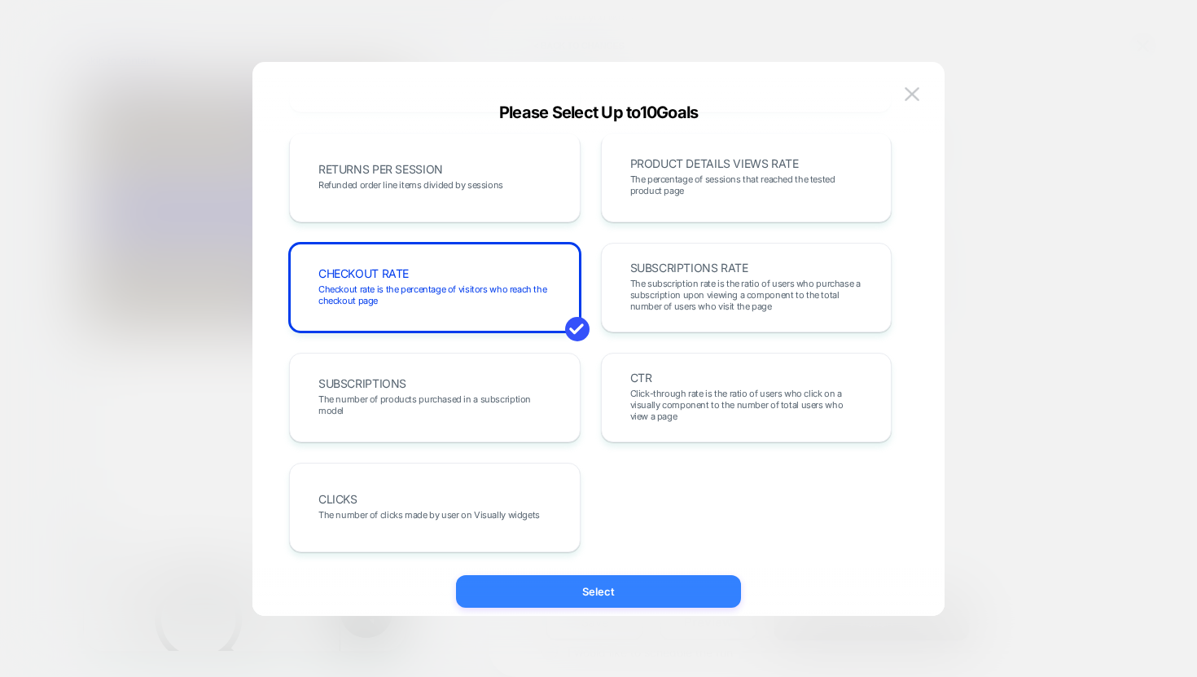
click at [621, 583] on button "Select" at bounding box center [598, 591] width 285 height 33
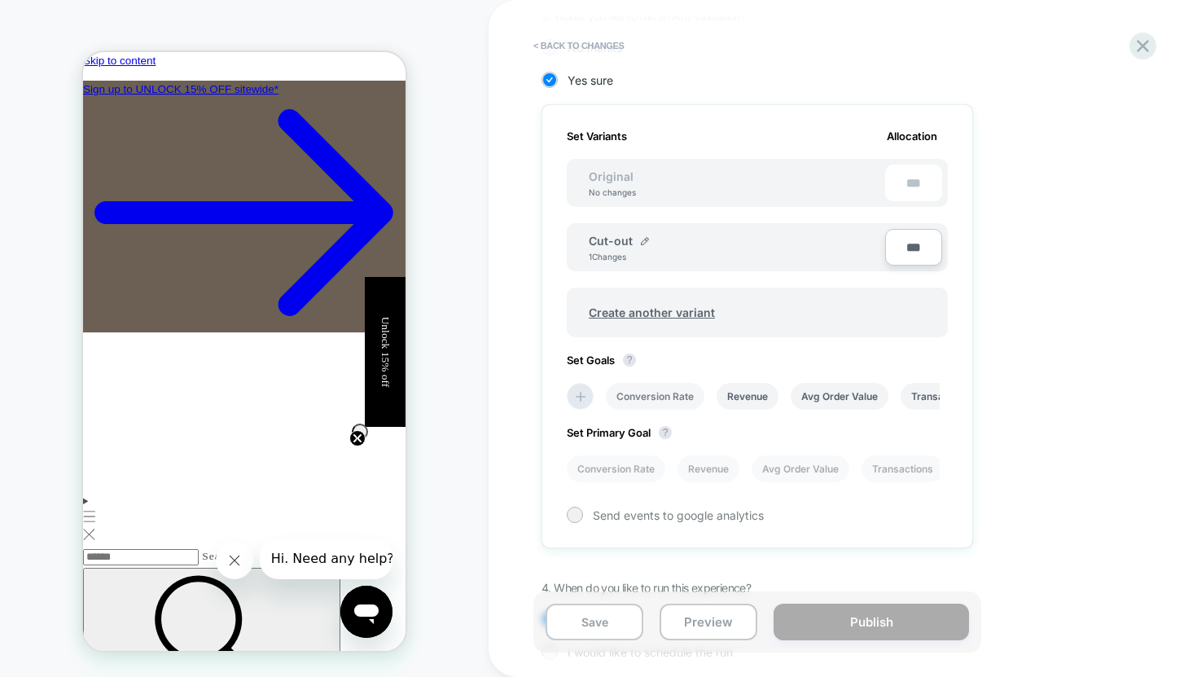
click at [654, 393] on li "Conversion Rate" at bounding box center [655, 396] width 99 height 27
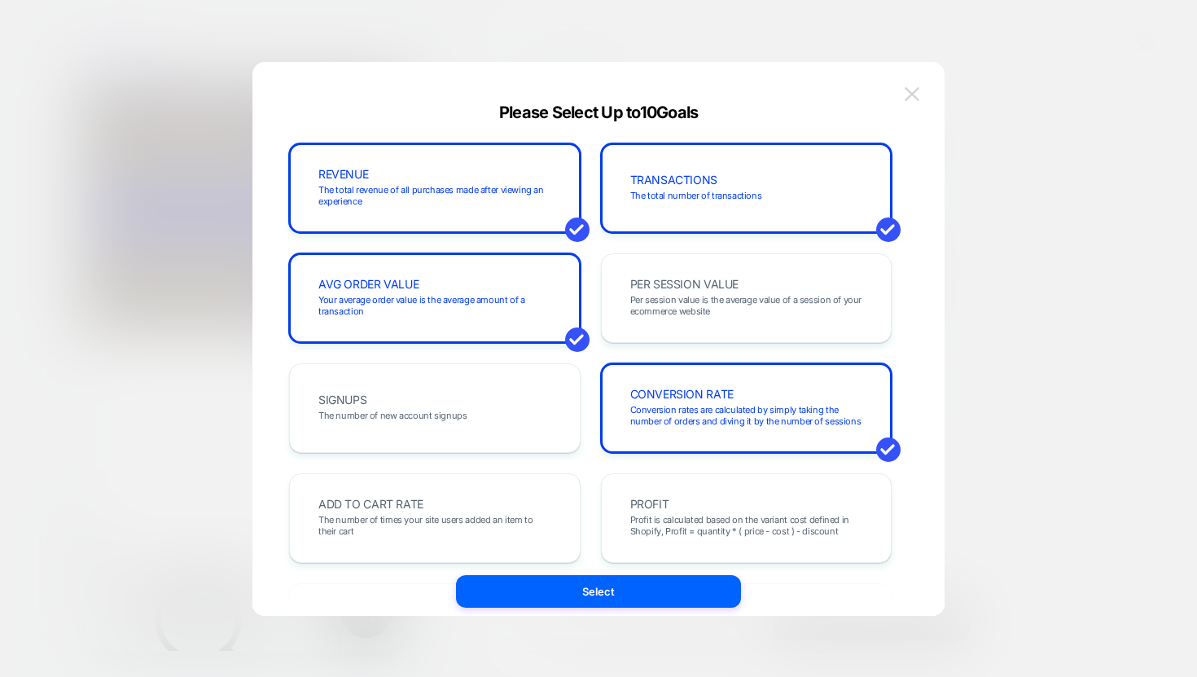
click at [914, 87] on img at bounding box center [912, 94] width 15 height 14
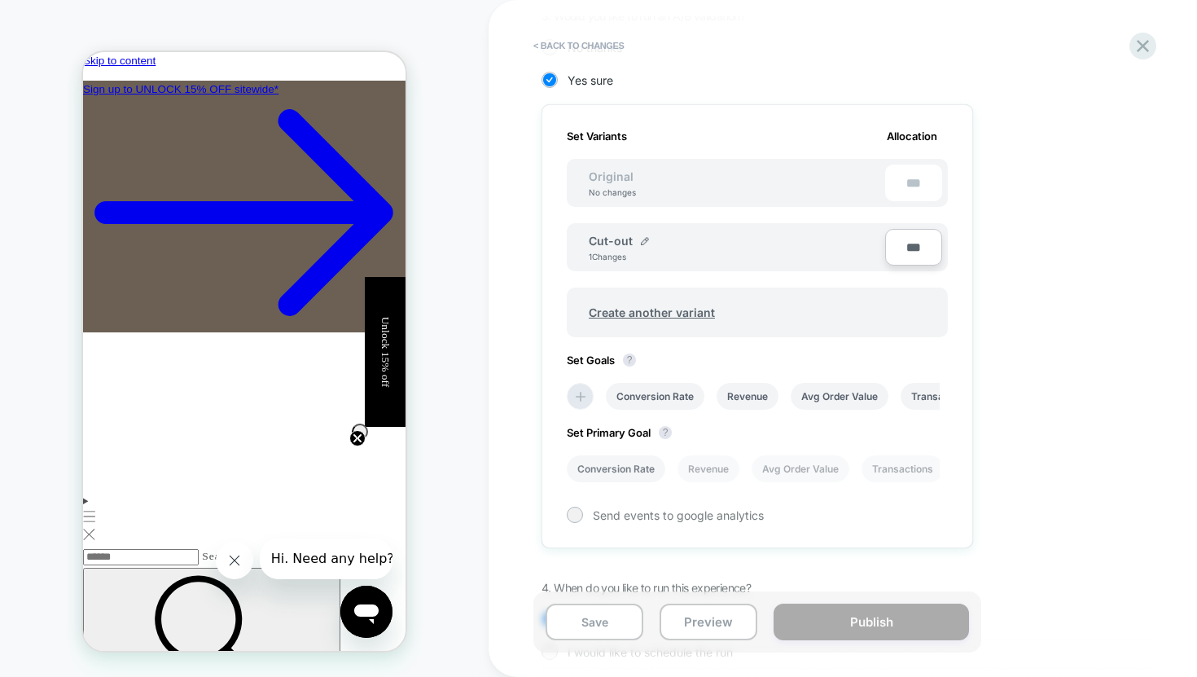
click at [607, 471] on li "Conversion Rate" at bounding box center [616, 468] width 99 height 27
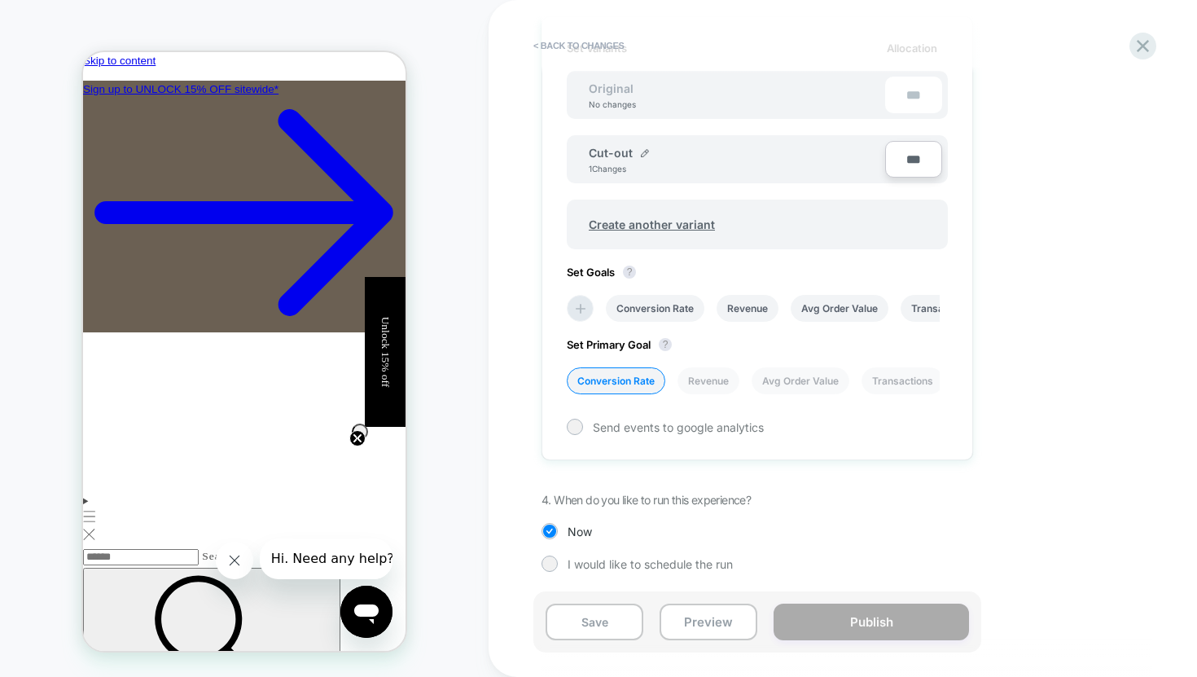
click at [974, 489] on div "1. What audience and where will the experience run? Audience All Visitors Pages…" at bounding box center [839, 130] width 594 height 932
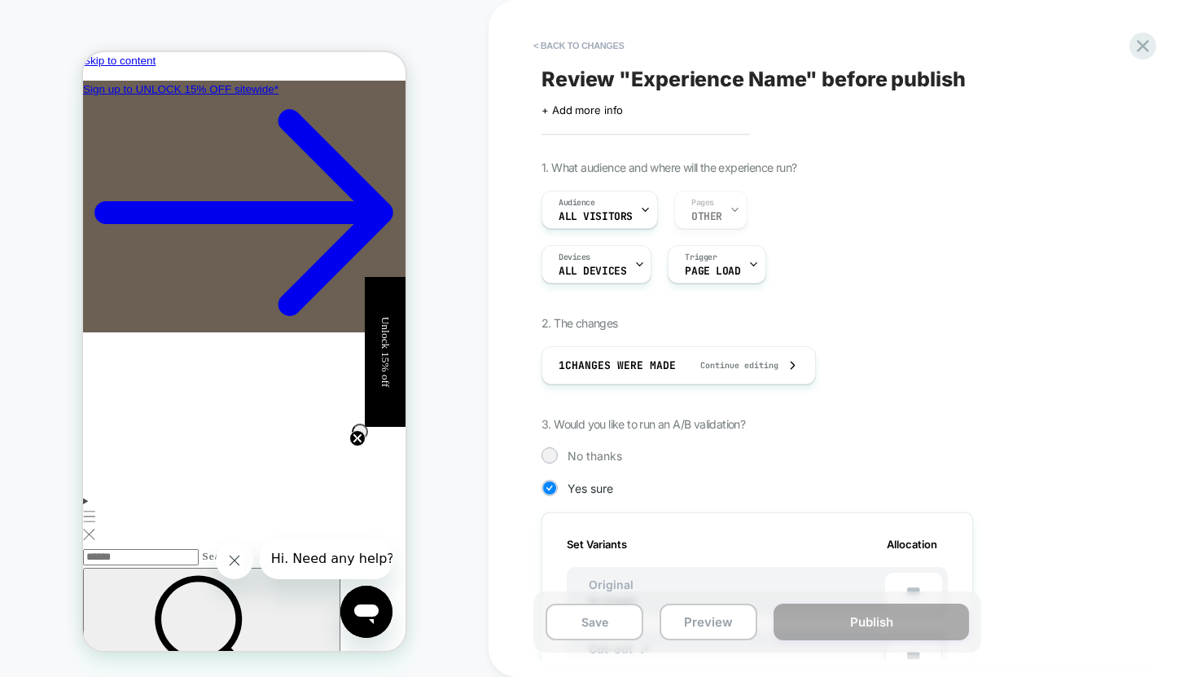
click at [665, 76] on span "Review " Experience Name " before publish" at bounding box center [754, 79] width 424 height 24
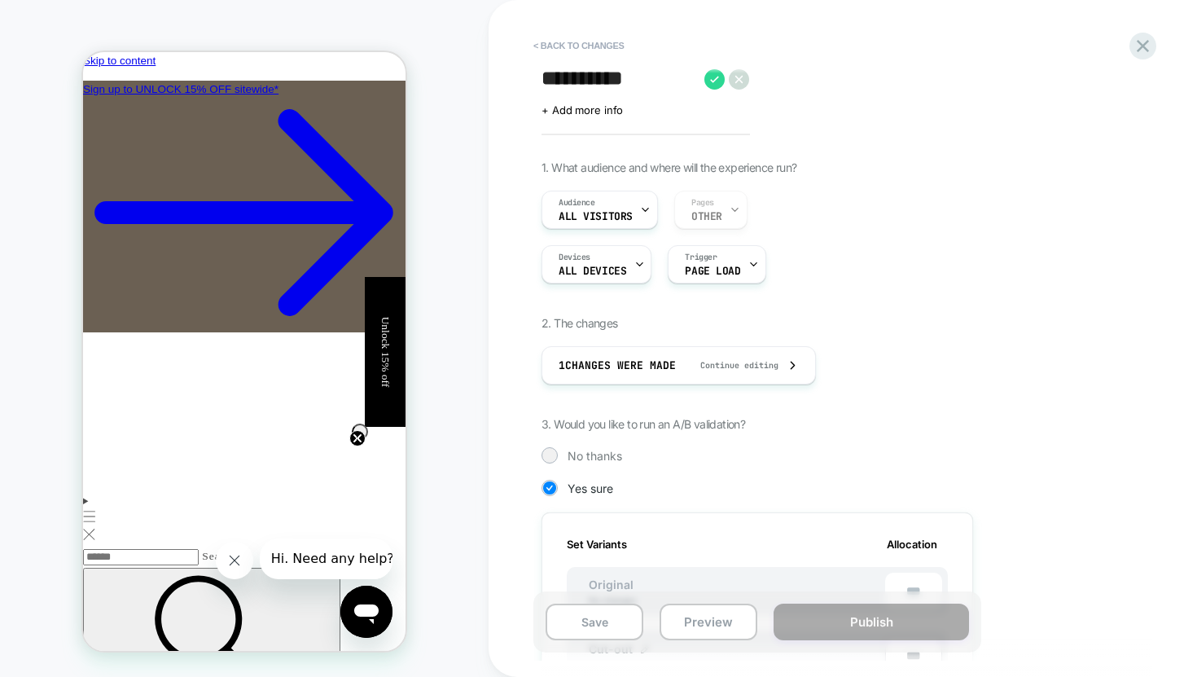
type textarea "**********"
click at [943, 164] on div "1. What audience and where will the experience run? Audience All Visitors Pages…" at bounding box center [839, 626] width 594 height 932
click at [632, 124] on div "**********" at bounding box center [838, 338] width 611 height 644
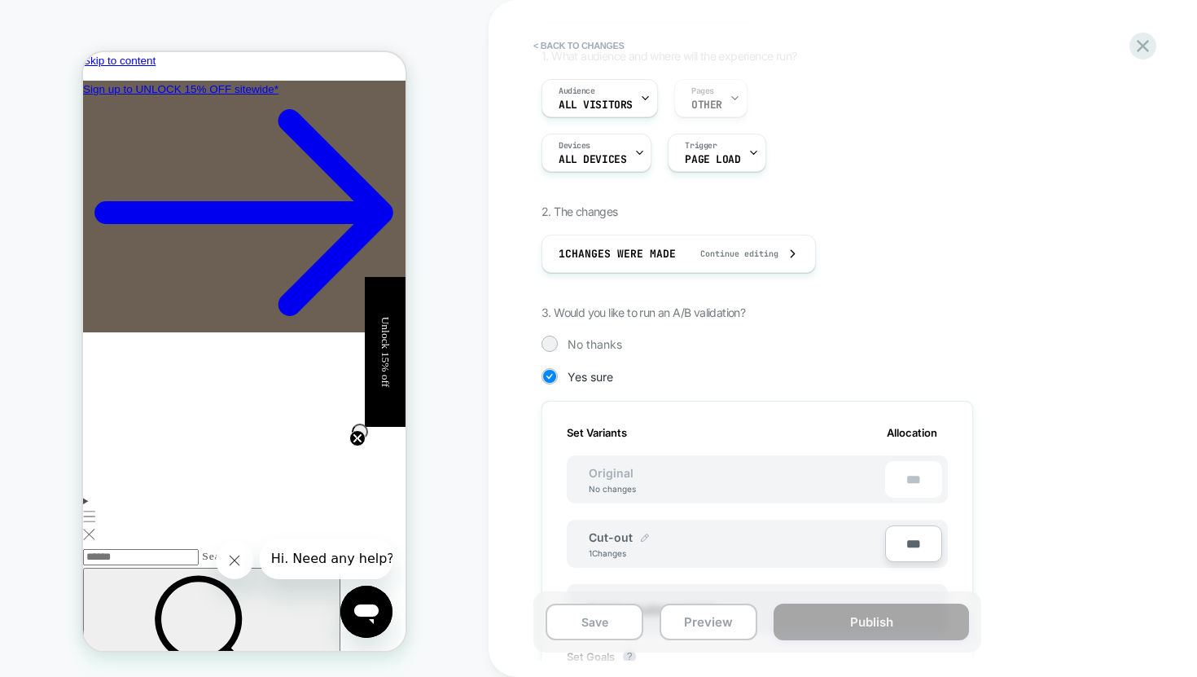
click at [641, 538] on img at bounding box center [645, 537] width 8 height 8
click at [658, 547] on input "*******" at bounding box center [648, 545] width 118 height 32
click at [735, 478] on div "Original No changes ***" at bounding box center [757, 479] width 381 height 48
click at [762, 549] on strong "Save" at bounding box center [766, 545] width 23 height 13
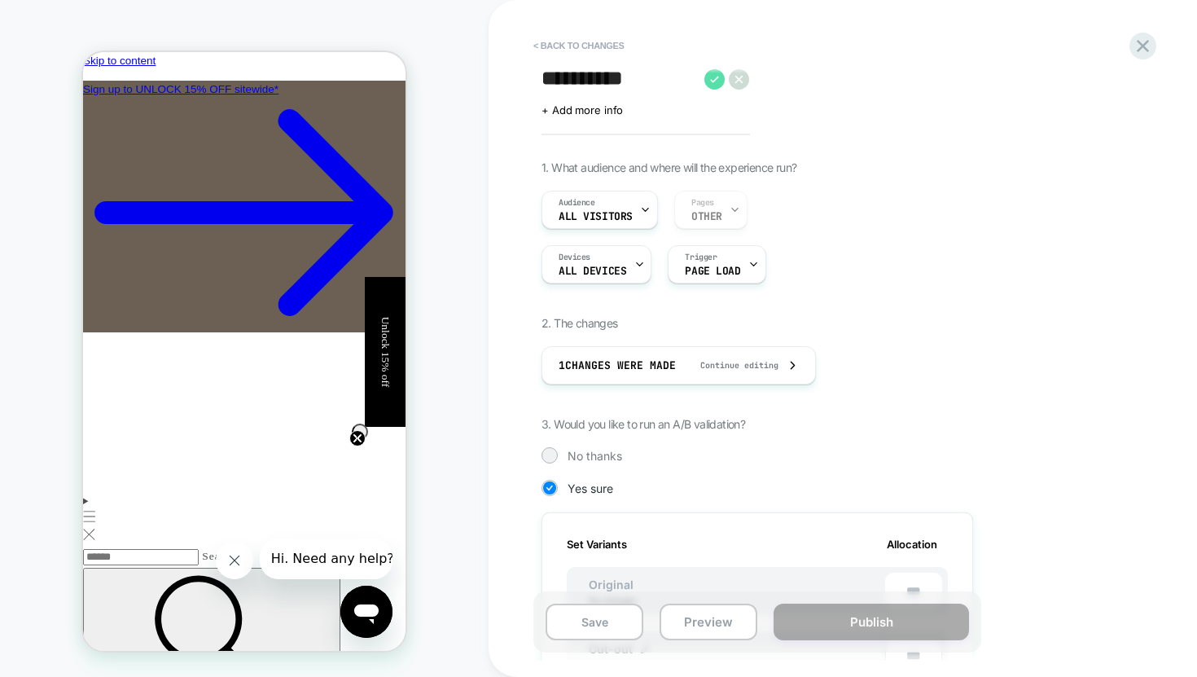
click at [714, 85] on icon at bounding box center [714, 79] width 20 height 20
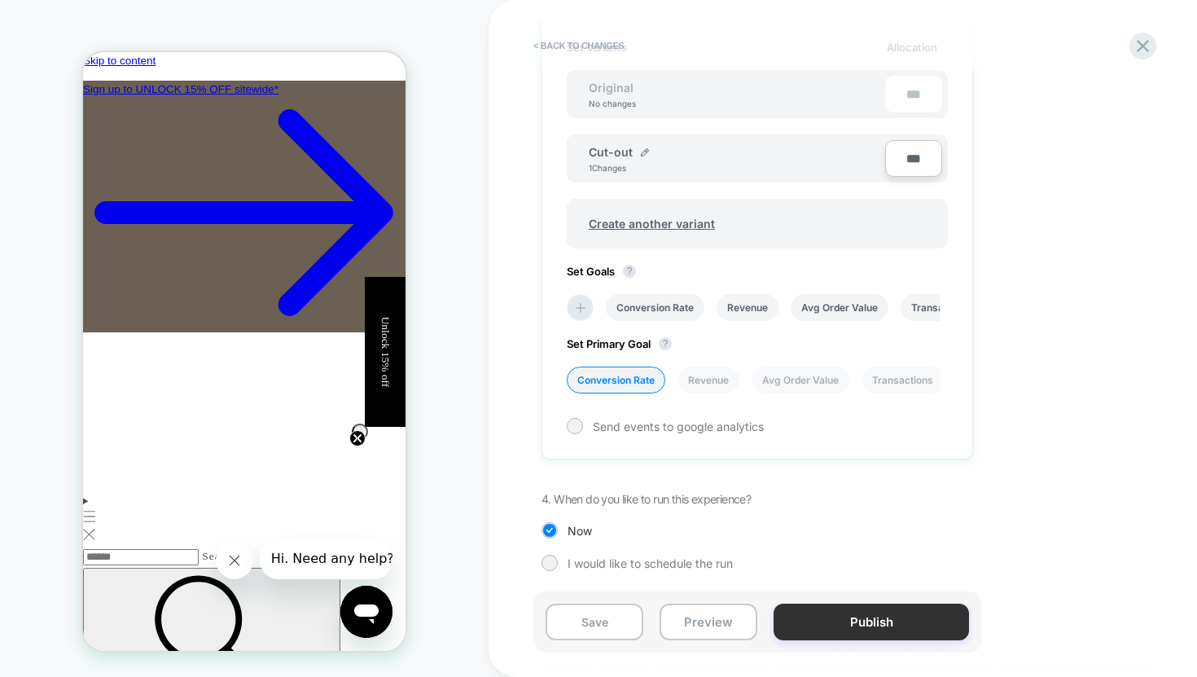
click at [885, 626] on button "Publish" at bounding box center [871, 621] width 195 height 37
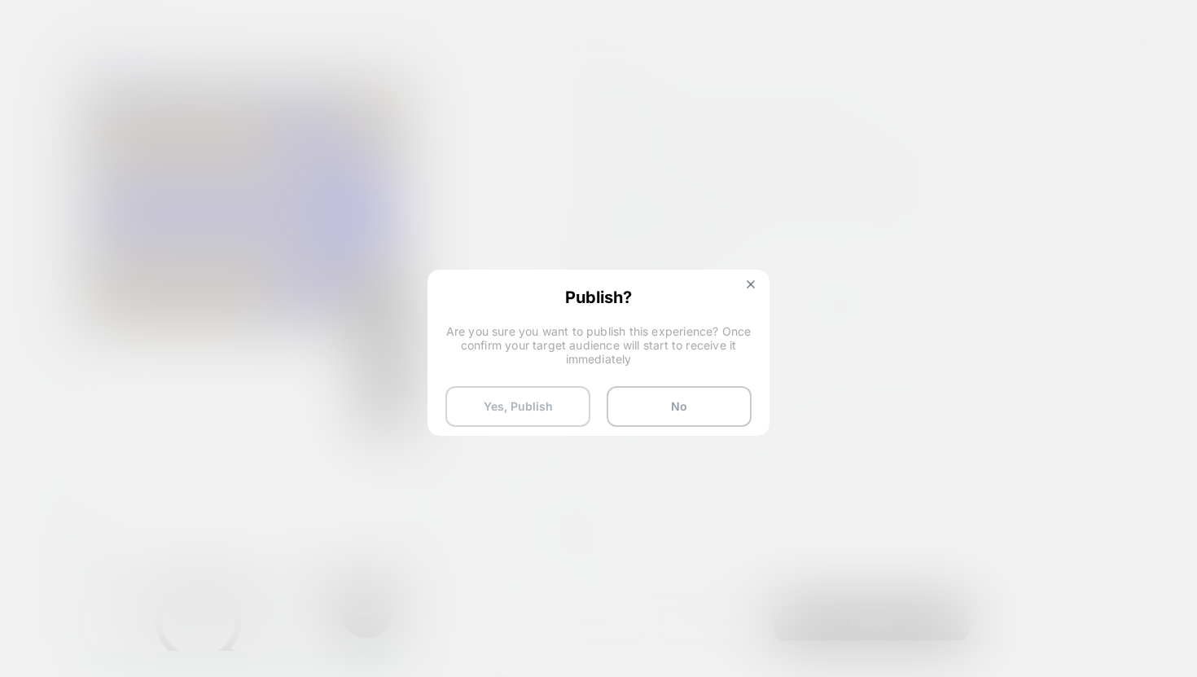
click at [537, 408] on button "Yes, Publish" at bounding box center [517, 406] width 145 height 41
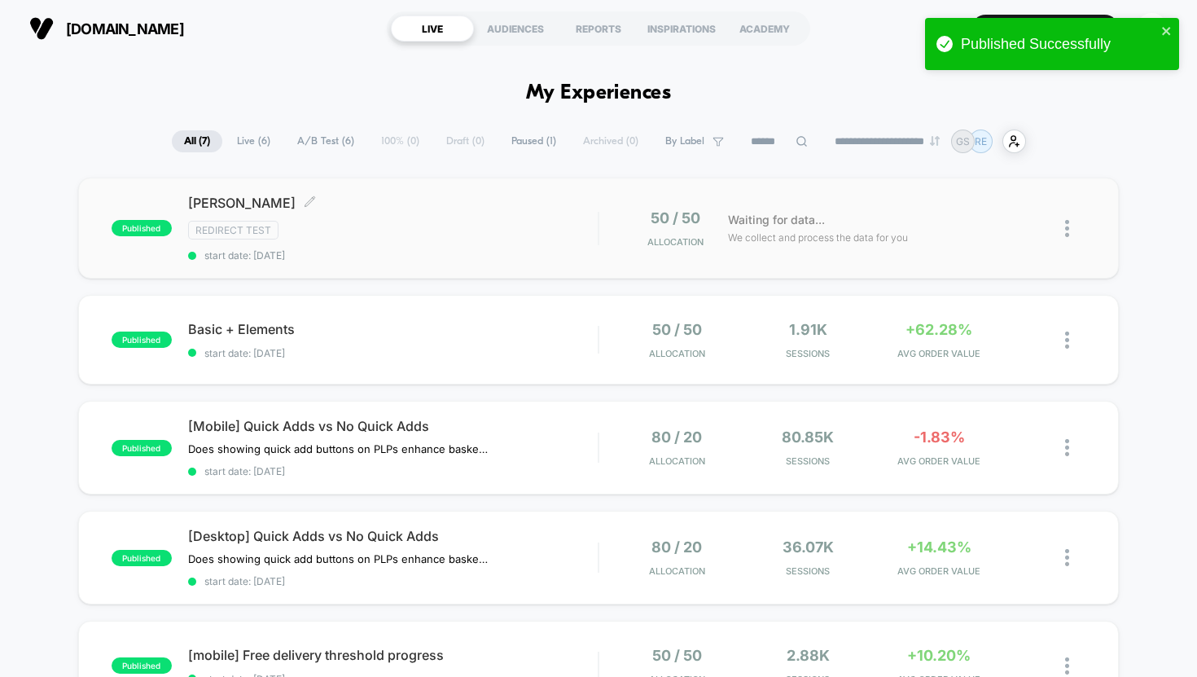
click at [382, 238] on div "Redirect Test" at bounding box center [393, 230] width 410 height 19
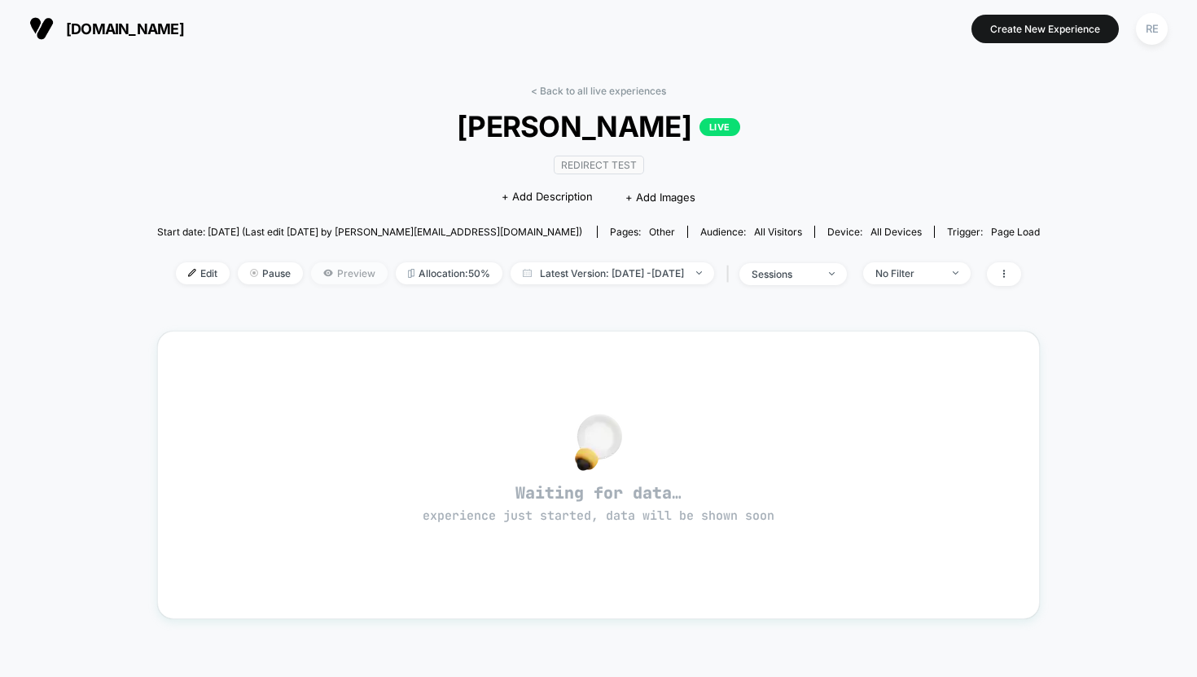
click at [311, 279] on span "Preview" at bounding box center [349, 273] width 77 height 22
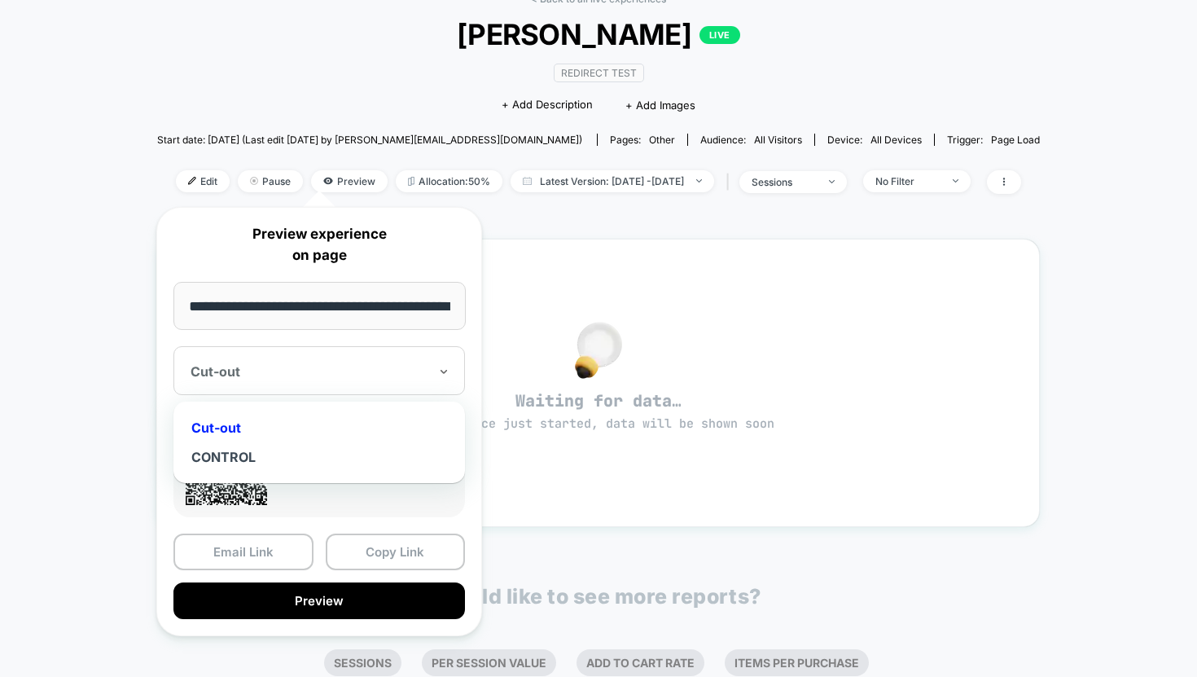
click at [364, 378] on div at bounding box center [310, 371] width 238 height 16
click at [230, 453] on div "CONTROL" at bounding box center [319, 456] width 275 height 29
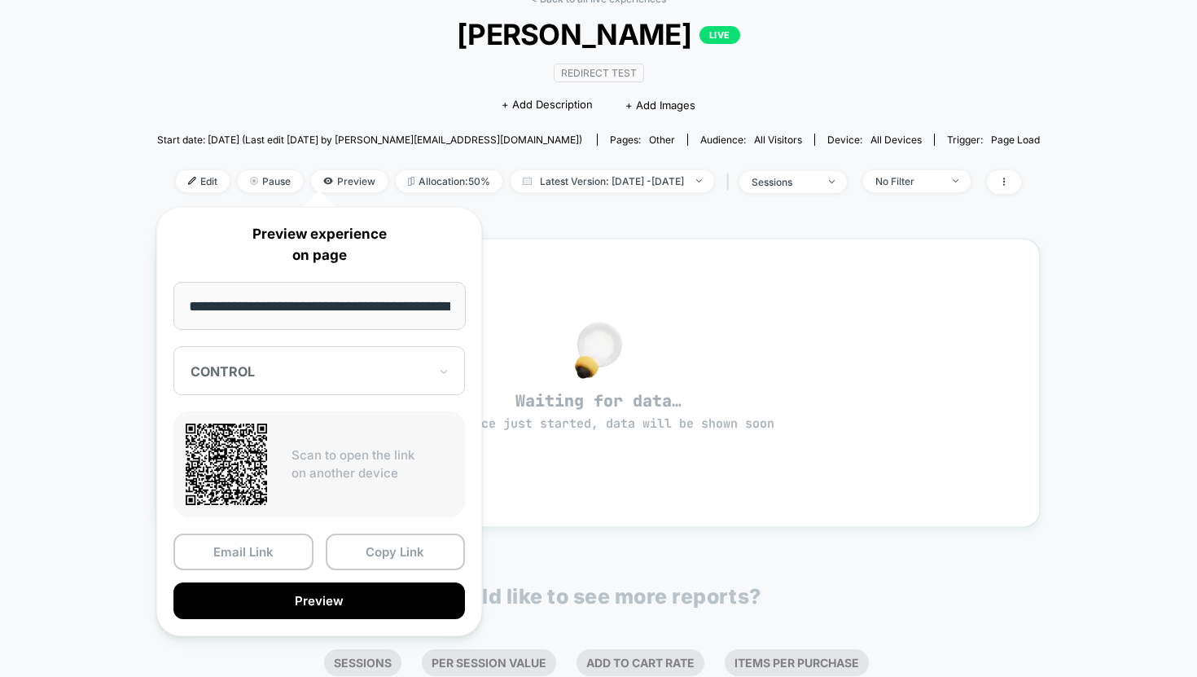
click at [86, 440] on div "< Back to all live experiences Abi Adores LIVE Redirect Test Click to edit expe…" at bounding box center [598, 413] width 1197 height 897
